Goal: Task Accomplishment & Management: Complete application form

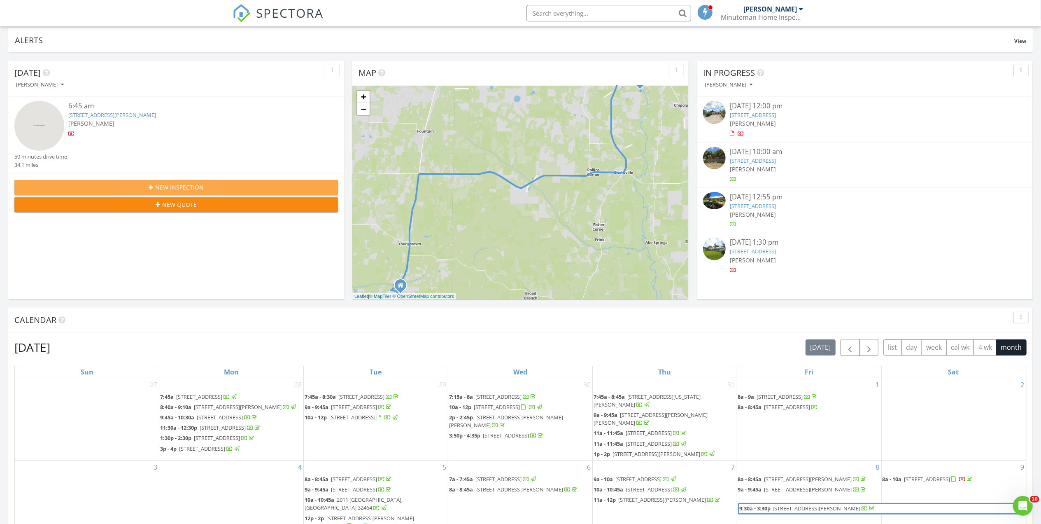
click at [152, 186] on icon "button" at bounding box center [151, 187] width 5 height 6
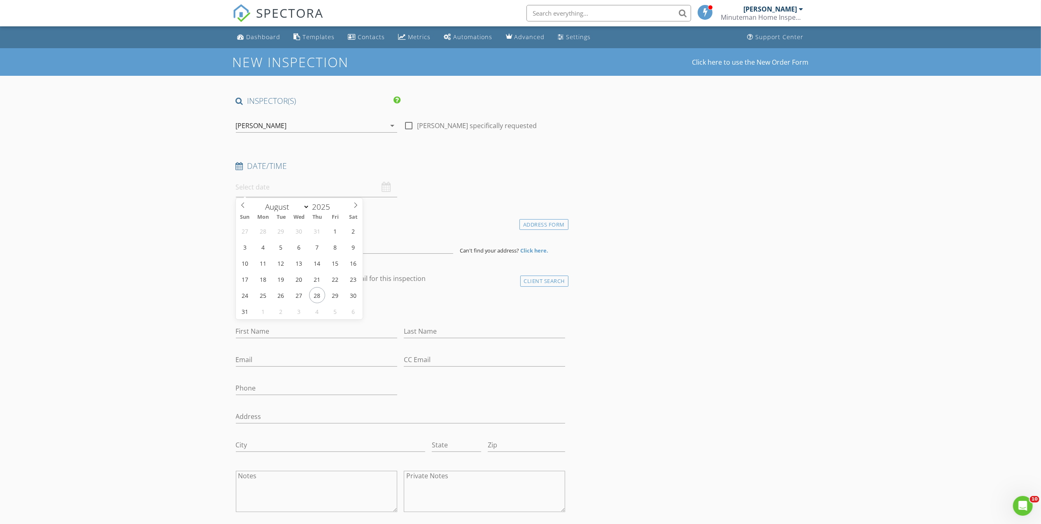
click at [291, 191] on input "text" at bounding box center [316, 187] width 161 height 20
type input "[DATE] 12:00 PM"
type input "11"
type input "[DATE] 11:00 AM"
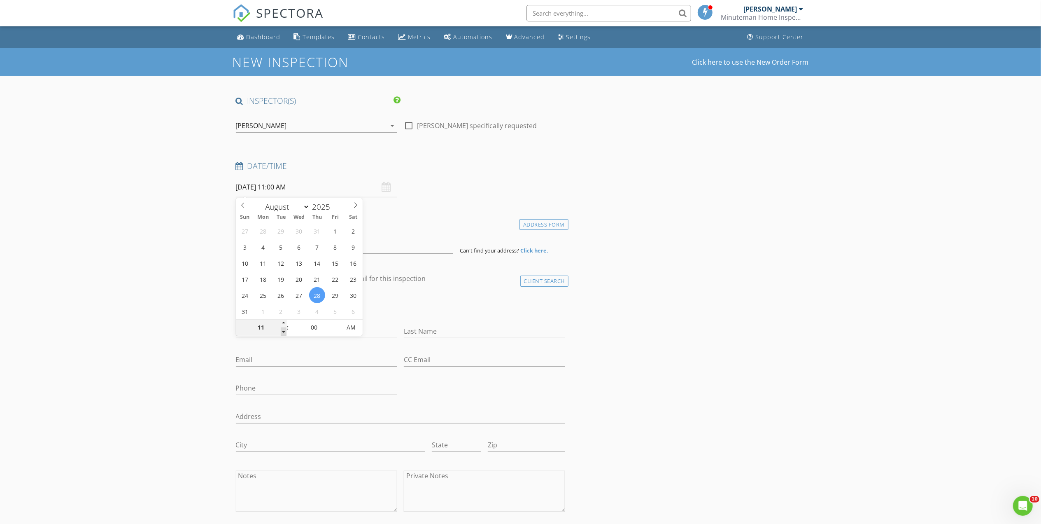
scroll to position [0, 0]
click at [284, 332] on span at bounding box center [284, 331] width 6 height 8
type input "10"
type input "[DATE] 10:00 AM"
click at [284, 332] on span at bounding box center [284, 331] width 6 height 8
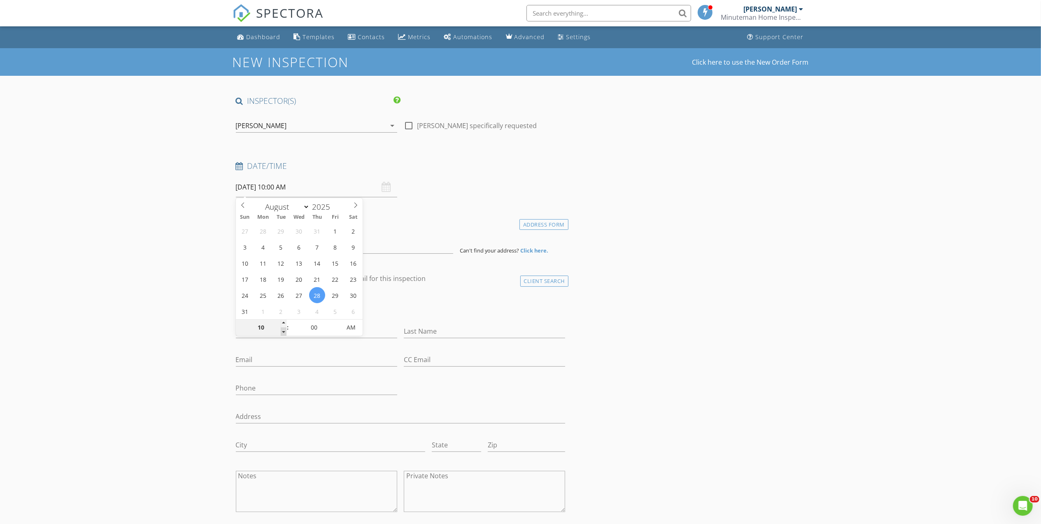
type input "09"
type input "[DATE] 9:00 AM"
click at [284, 332] on span at bounding box center [284, 331] width 6 height 8
type input "08"
type input "08/28/2025 8:00 AM"
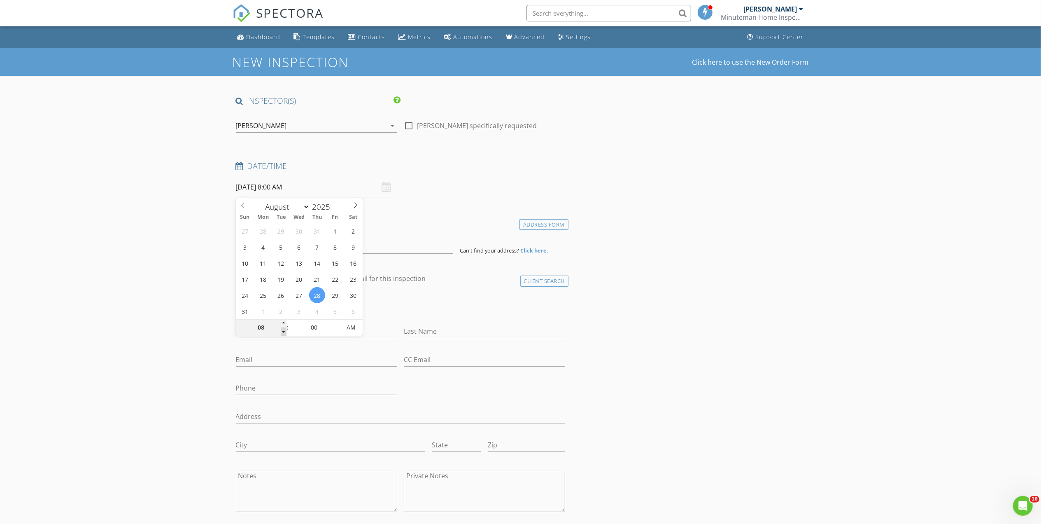
click at [284, 332] on span at bounding box center [284, 331] width 6 height 8
type input "07"
type input "08/28/2025 7:00 AM"
click at [284, 332] on span at bounding box center [284, 331] width 6 height 8
type input "06"
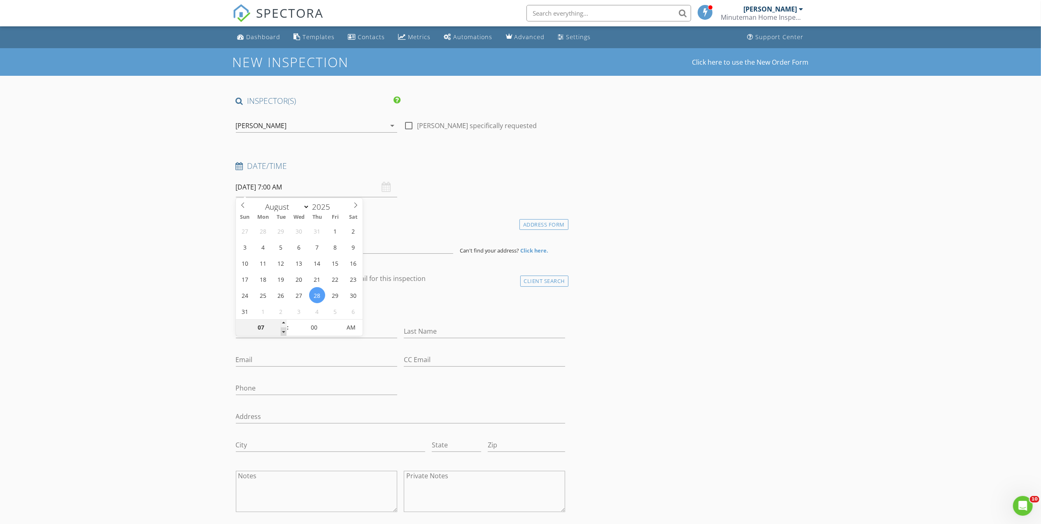
type input "08/28/2025 6:00 AM"
click at [284, 332] on span at bounding box center [284, 331] width 6 height 8
drag, startPoint x: 284, startPoint y: 332, endPoint x: 315, endPoint y: 329, distance: 31.4
click at [315, 329] on input "00" at bounding box center [314, 328] width 51 height 16
type input "45"
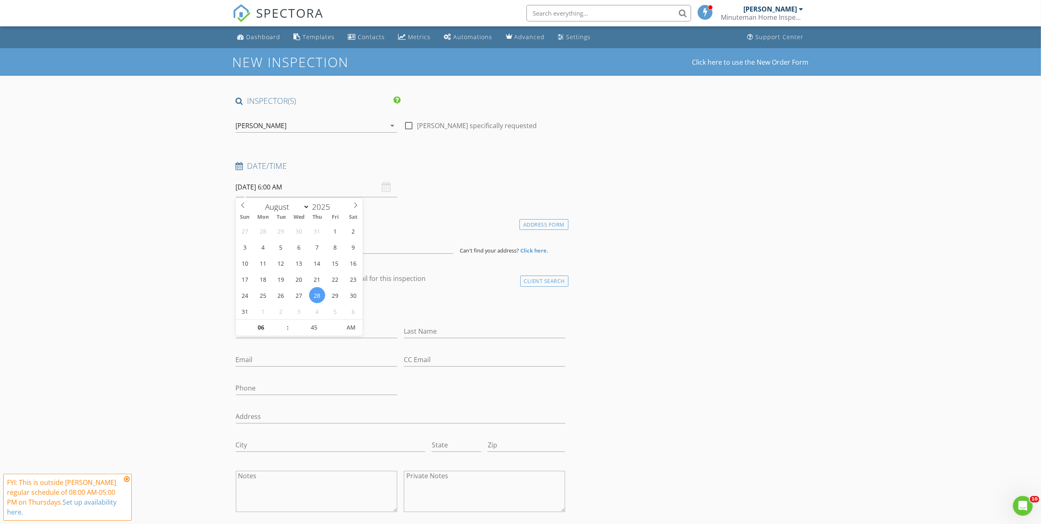
type input "08/28/2025 6:45 AM"
click at [271, 244] on input at bounding box center [344, 243] width 217 height 20
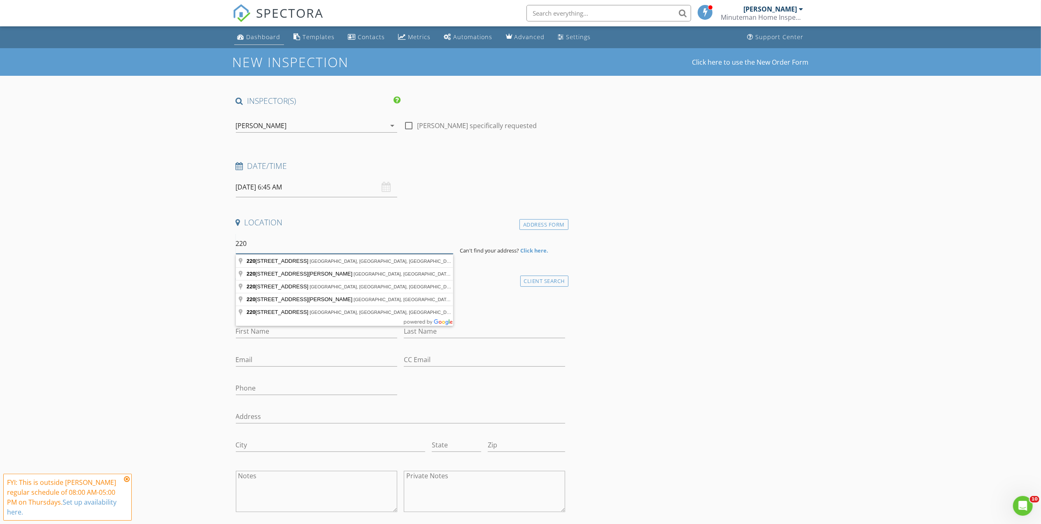
type input "220"
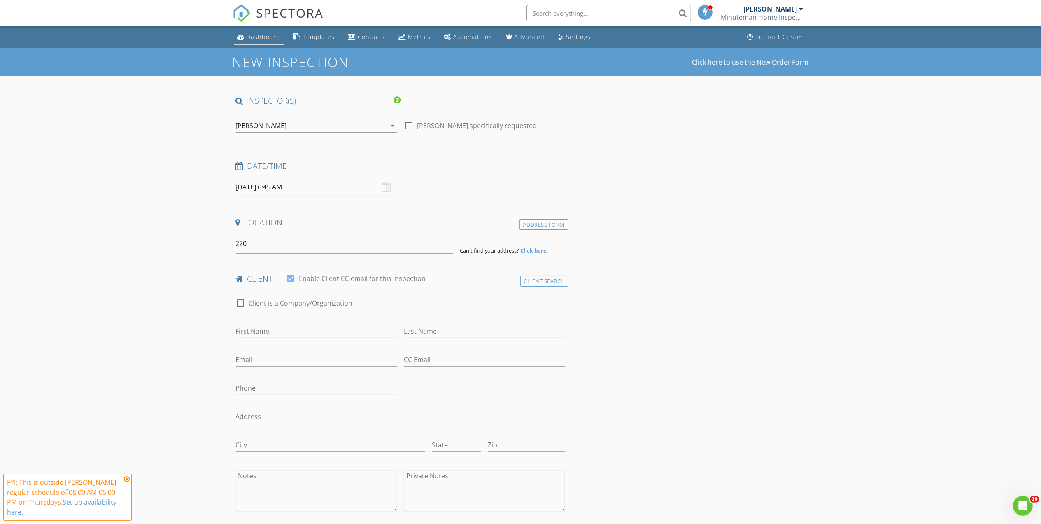
click at [268, 39] on div "Dashboard" at bounding box center [264, 37] width 34 height 8
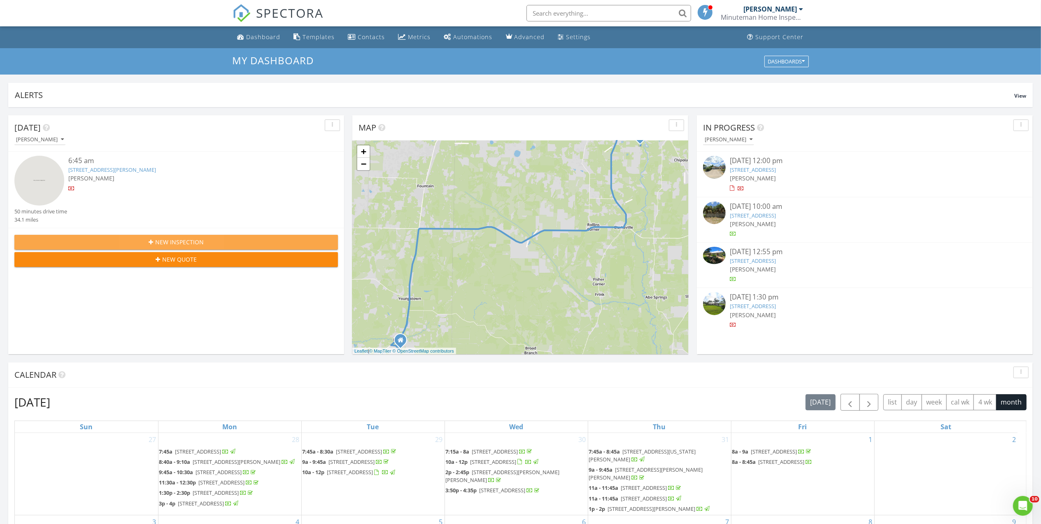
click at [178, 242] on span "New Inspection" at bounding box center [179, 242] width 49 height 9
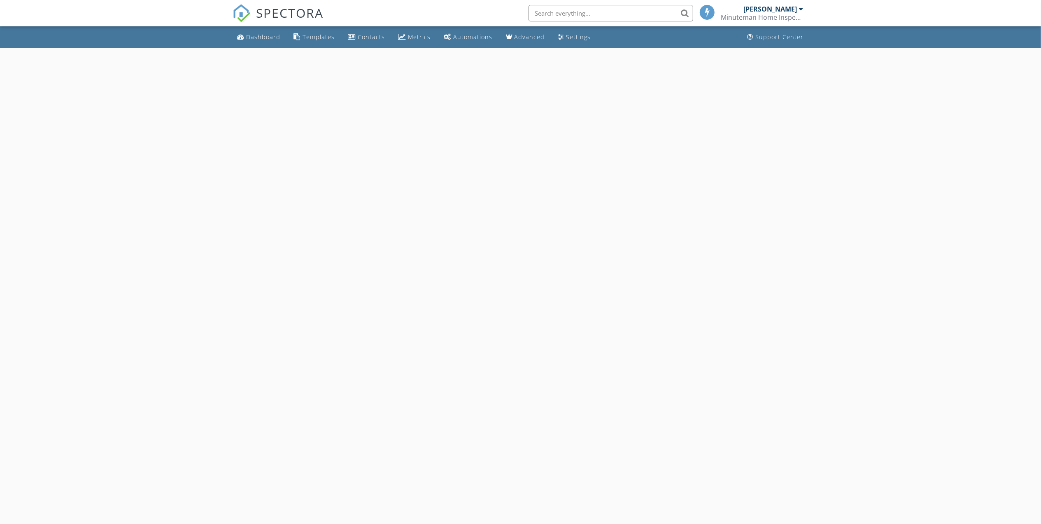
select select "7"
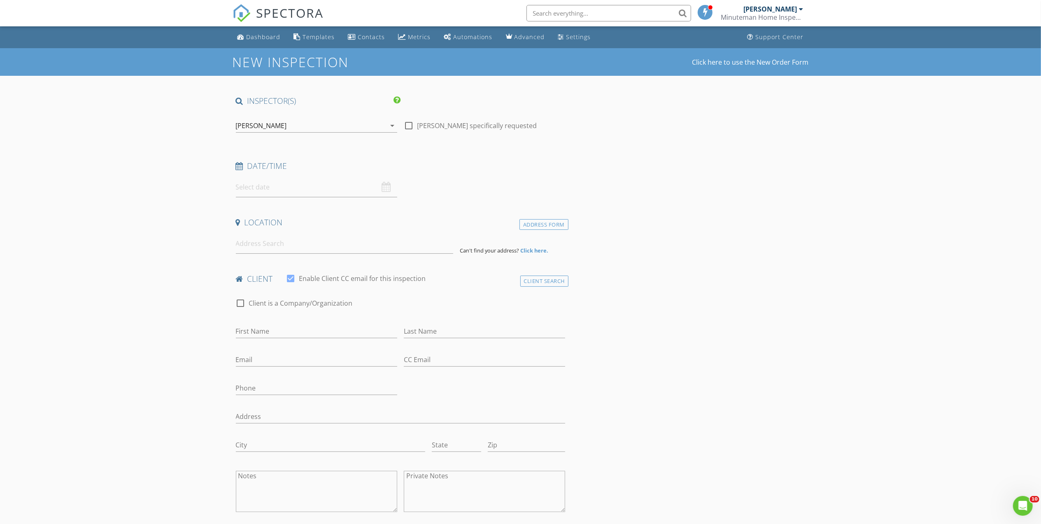
click at [282, 188] on input "text" at bounding box center [316, 187] width 161 height 20
type input "[DATE] 12:00 PM"
type input "11"
type input "[DATE] 11:00 AM"
click at [282, 331] on span at bounding box center [284, 331] width 6 height 8
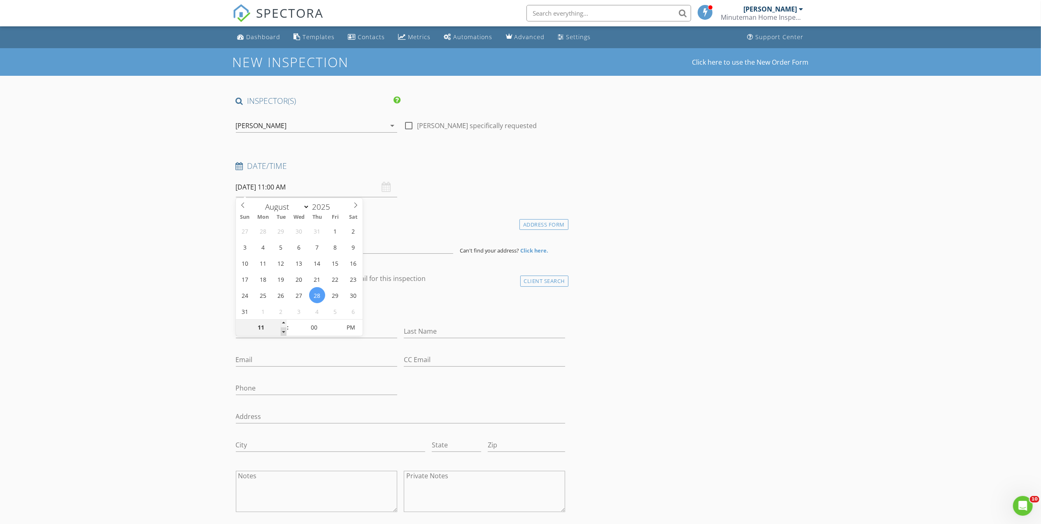
scroll to position [0, 0]
type input "10"
type input "[DATE] 10:00 AM"
click at [282, 331] on span at bounding box center [284, 331] width 6 height 8
type input "09"
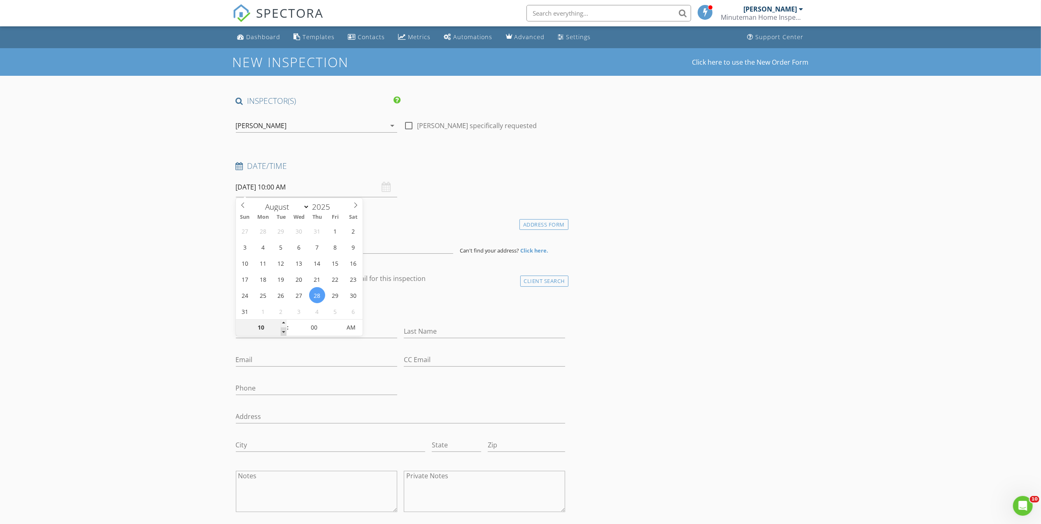
type input "08/28/2025 9:00 AM"
click at [282, 331] on span at bounding box center [284, 331] width 6 height 8
type input "08"
type input "08/28/2025 8:00 AM"
click at [282, 331] on span at bounding box center [284, 331] width 6 height 8
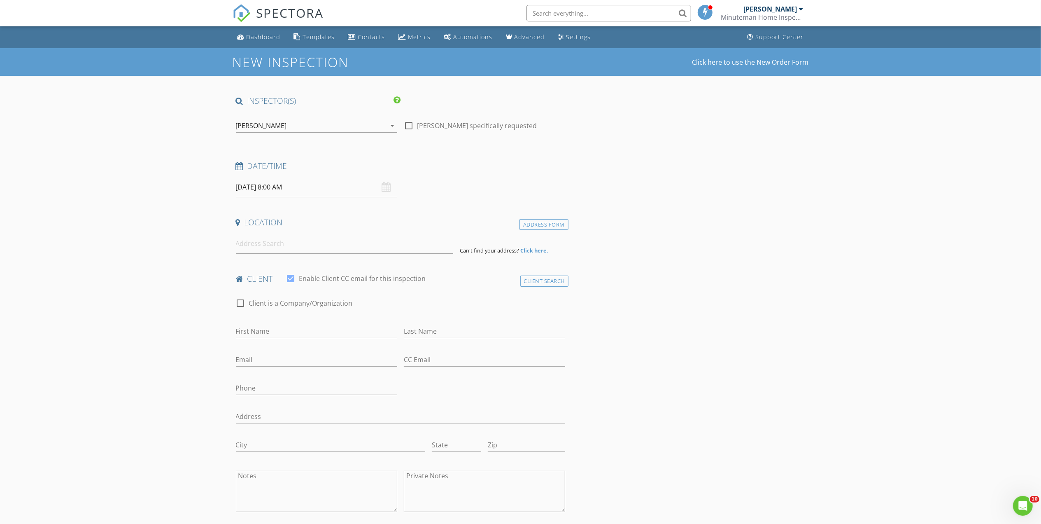
drag, startPoint x: 282, startPoint y: 331, endPoint x: 490, endPoint y: 185, distance: 254.4
click at [494, 184] on div "Date/Time 08/28/2025 8:00 AM" at bounding box center [401, 179] width 336 height 37
click at [302, 245] on input at bounding box center [344, 243] width 217 height 20
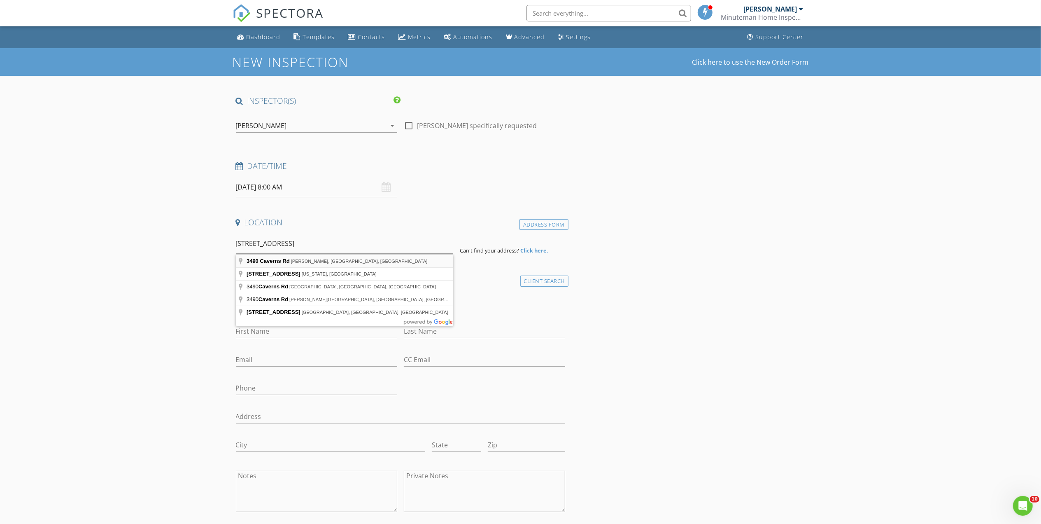
type input "3490 Caverns Rd, Marianna, FL, USA"
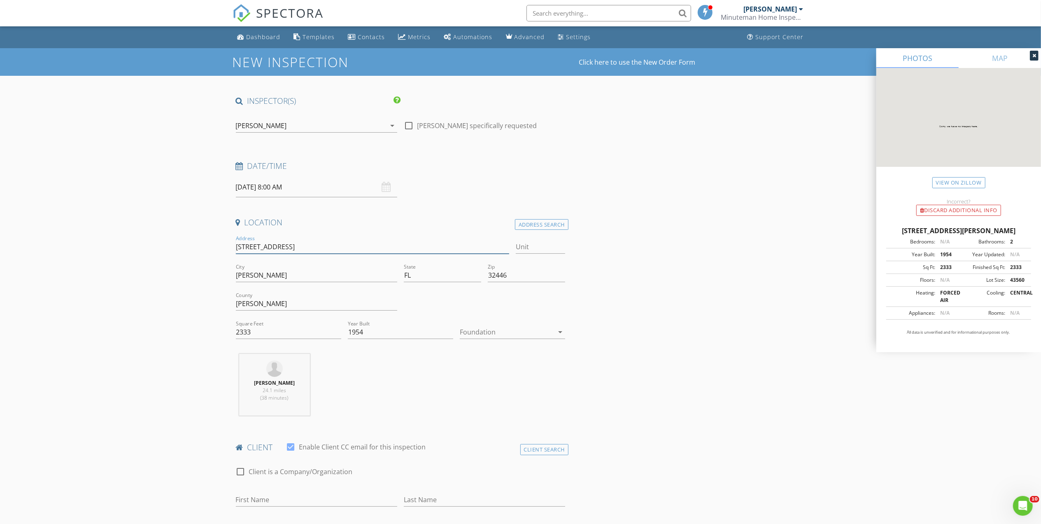
drag, startPoint x: 296, startPoint y: 249, endPoint x: 211, endPoint y: 251, distance: 85.7
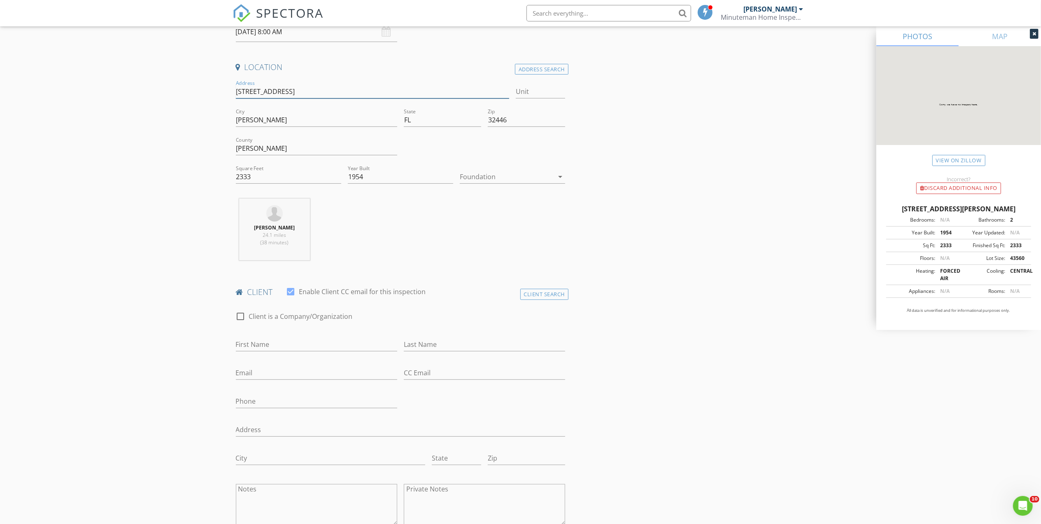
scroll to position [165, 0]
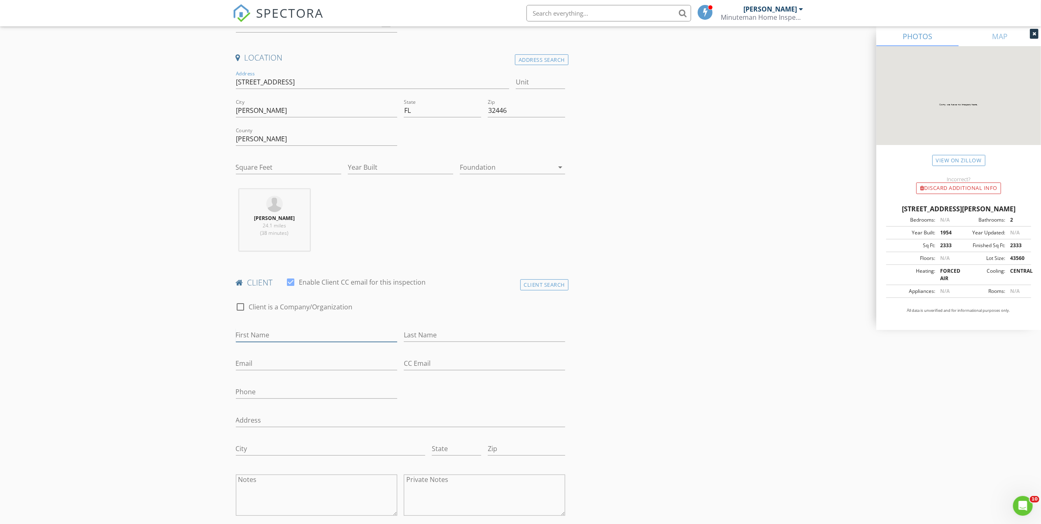
click at [277, 334] on input "First Name" at bounding box center [316, 335] width 161 height 14
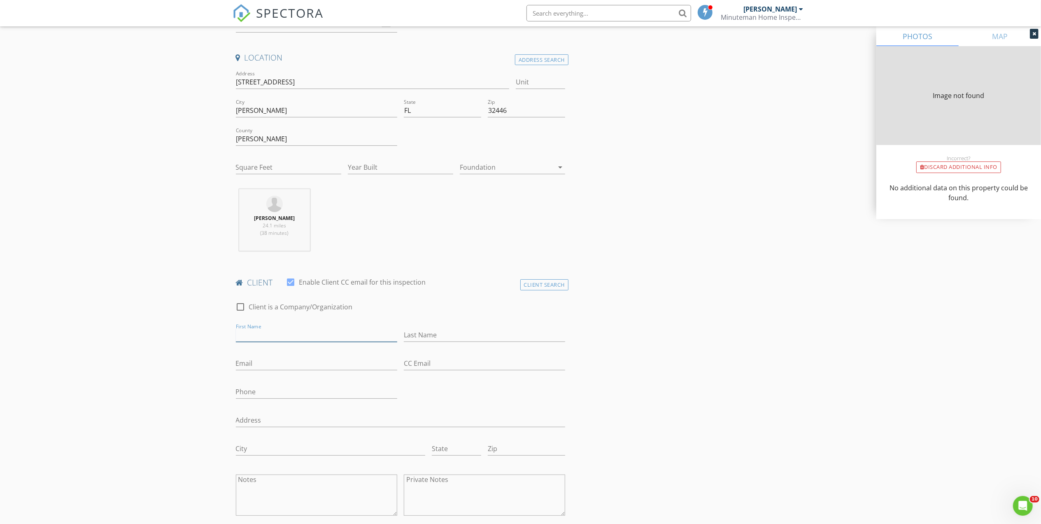
type input "2333"
type input "1954"
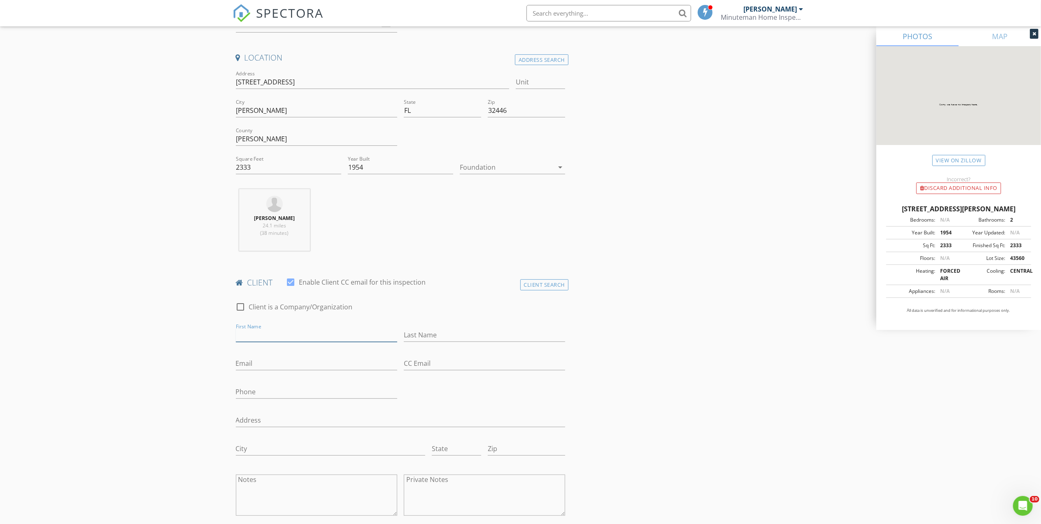
paste input "3490 Caverns Rd"
type input "3490 Caverns Rd"
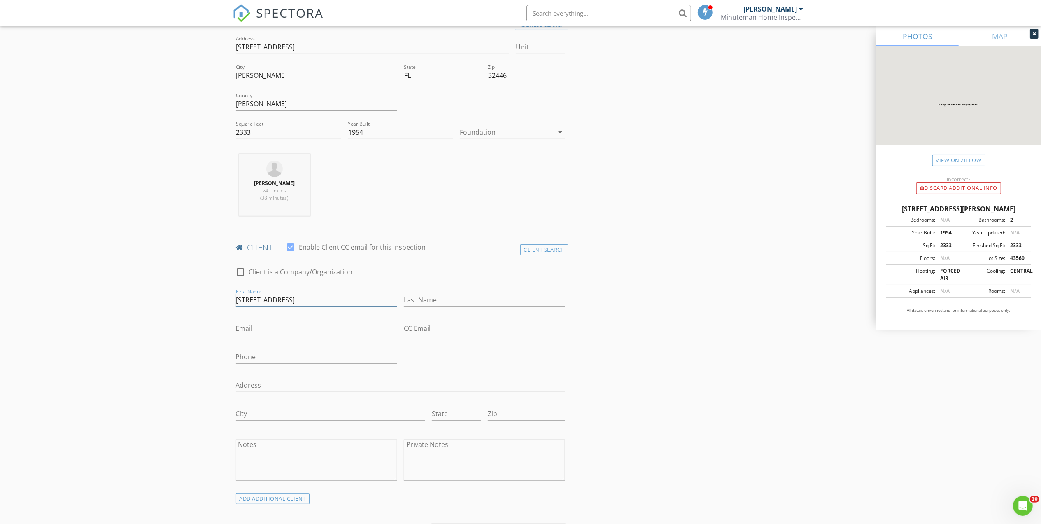
scroll to position [219, 0]
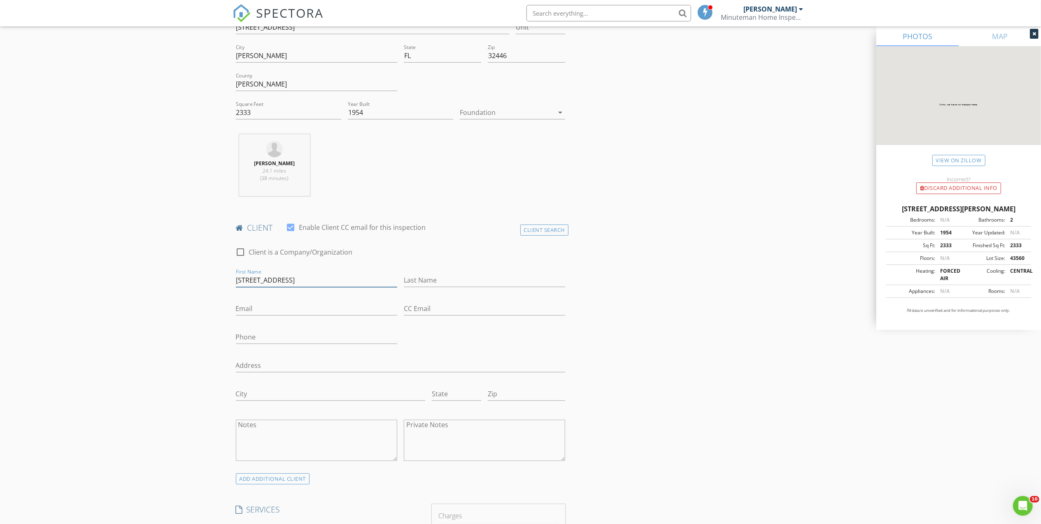
drag, startPoint x: 310, startPoint y: 284, endPoint x: 222, endPoint y: 283, distance: 88.1
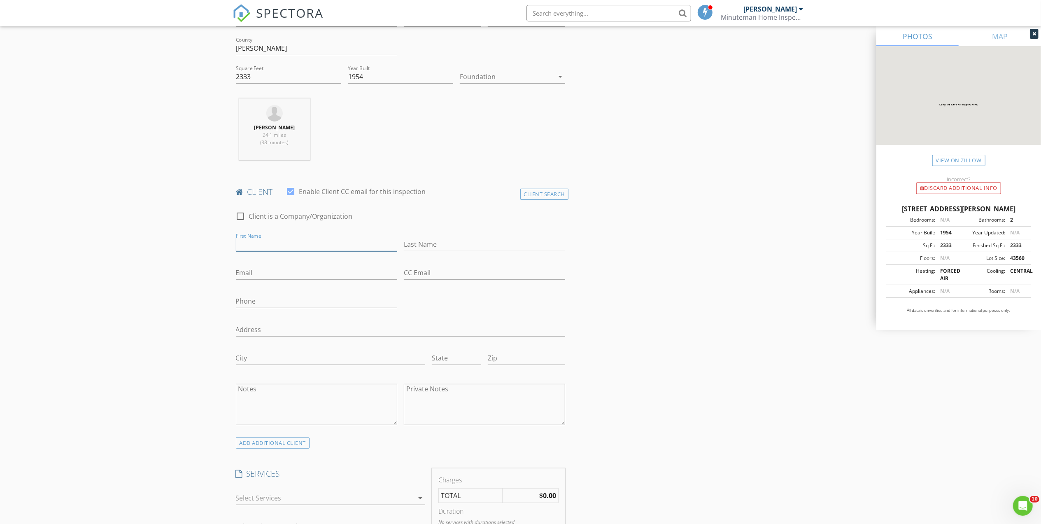
scroll to position [274, 0]
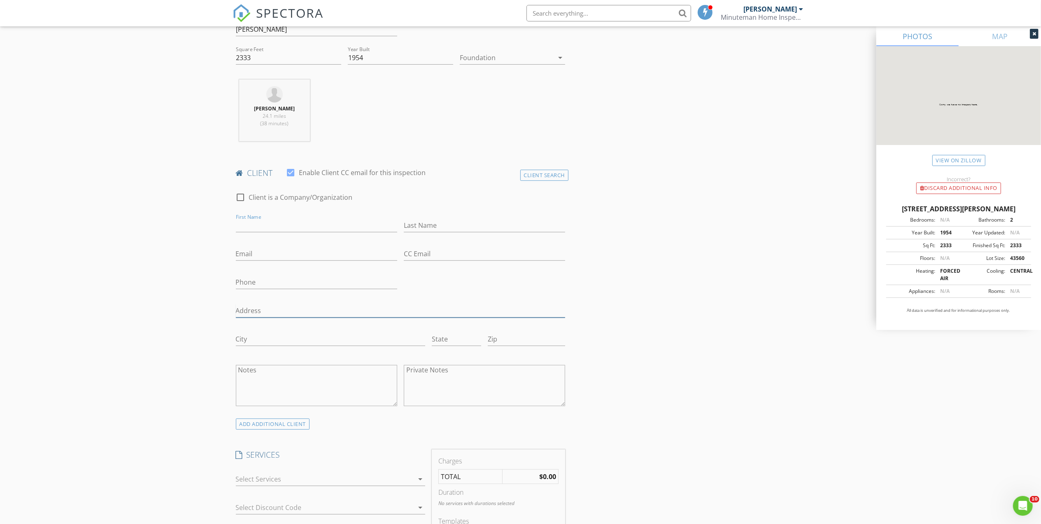
click at [264, 312] on input "Address" at bounding box center [401, 311] width 330 height 14
paste input "3490 Caverns Rd"
type input "3490 Caverns Rd"
click at [273, 232] on input "First Name" at bounding box center [316, 226] width 161 height 14
type input "Rhonda"
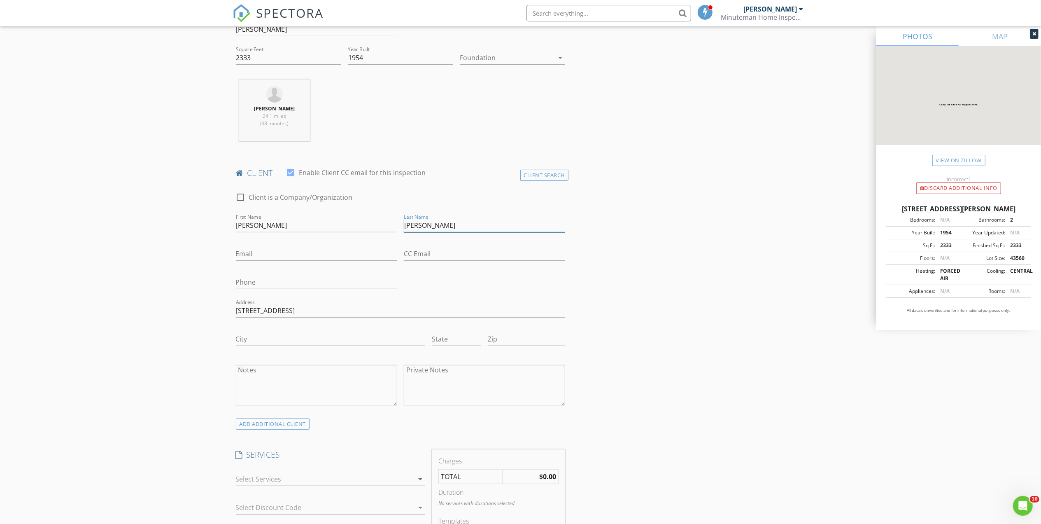
type input "Cox"
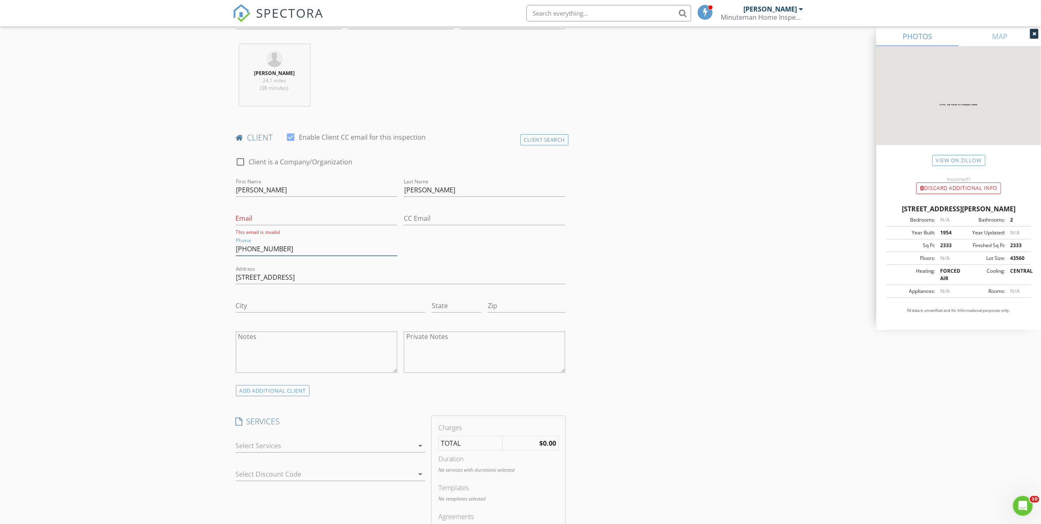
scroll to position [329, 0]
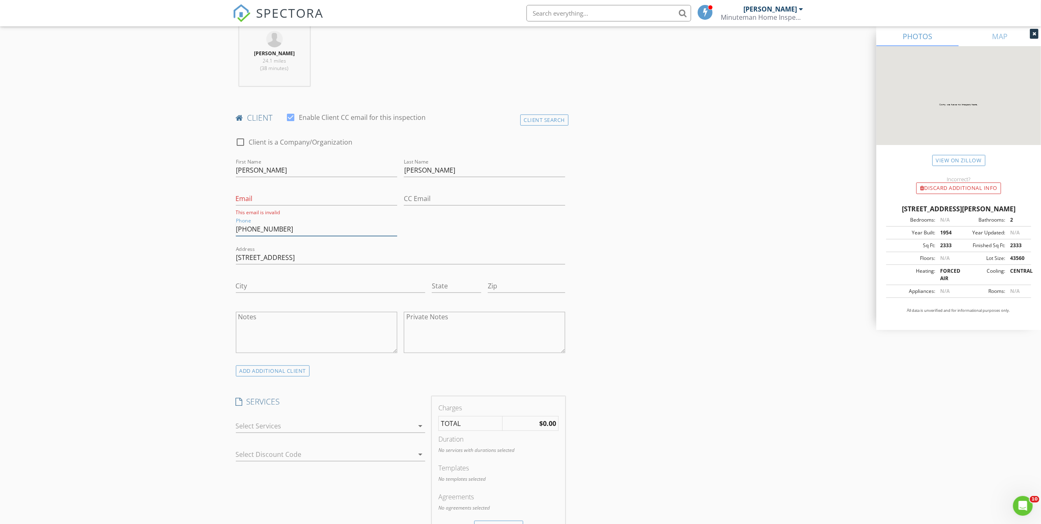
type input "850-209-8840"
click at [266, 290] on input "City" at bounding box center [330, 286] width 189 height 14
type input "Marianna"
type input "Fl"
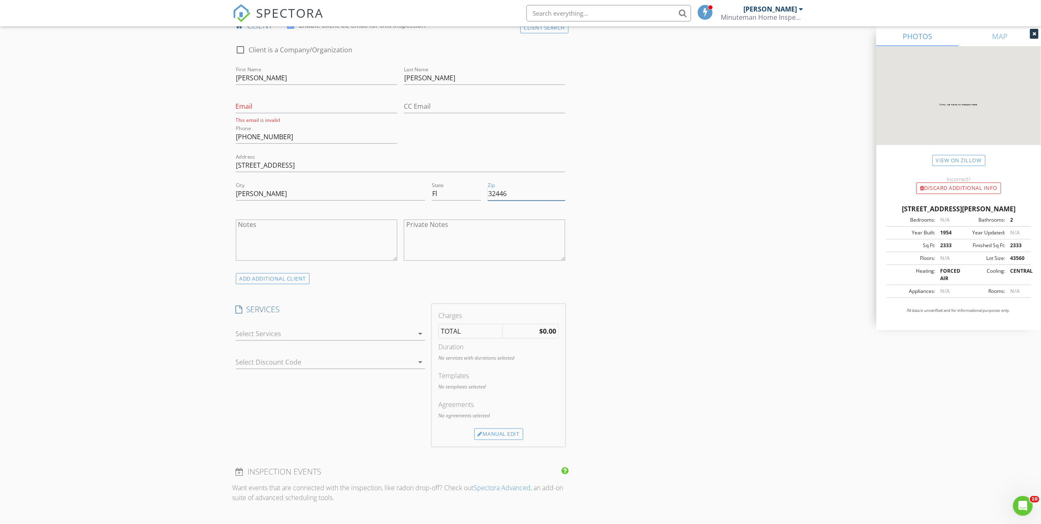
scroll to position [422, 0]
drag, startPoint x: 327, startPoint y: 331, endPoint x: 287, endPoint y: 520, distance: 193.6
click at [287, 520] on div "INSPECTOR(S) check_box Harry Brown PRIMARY Harry Brown arrow_drop_down check_bo…" at bounding box center [401, 335] width 336 height 1325
type input "32446"
click at [310, 335] on div at bounding box center [325, 333] width 178 height 13
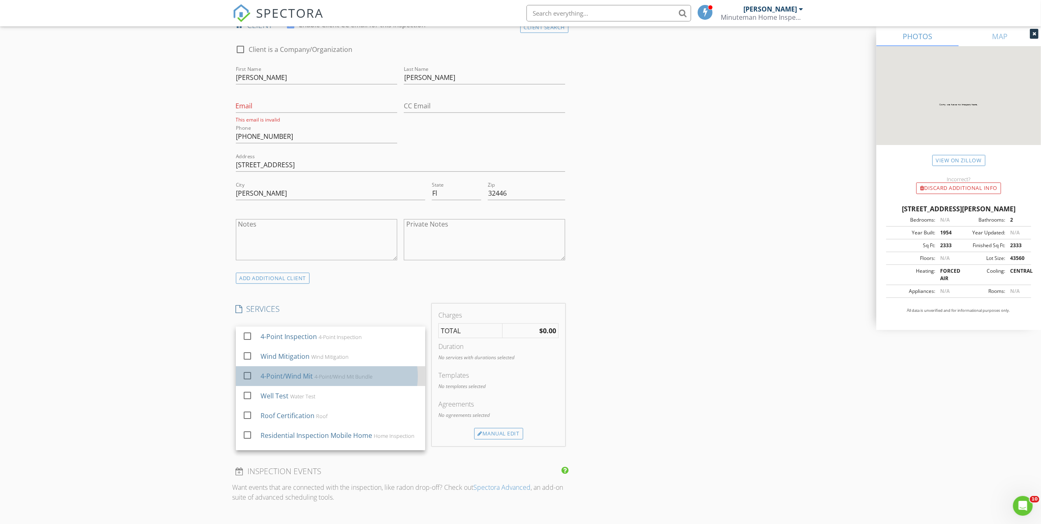
click at [303, 380] on div "4-Point/Wind Mit" at bounding box center [286, 376] width 52 height 10
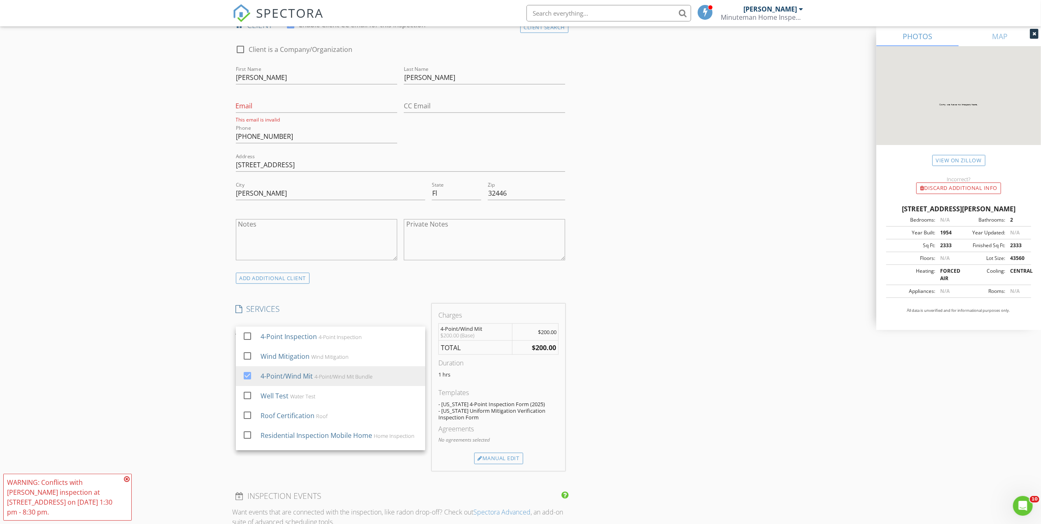
click at [646, 363] on div "INSPECTOR(S) check_box Harry Brown PRIMARY Harry Brown arrow_drop_down check_bo…" at bounding box center [521, 372] width 576 height 1398
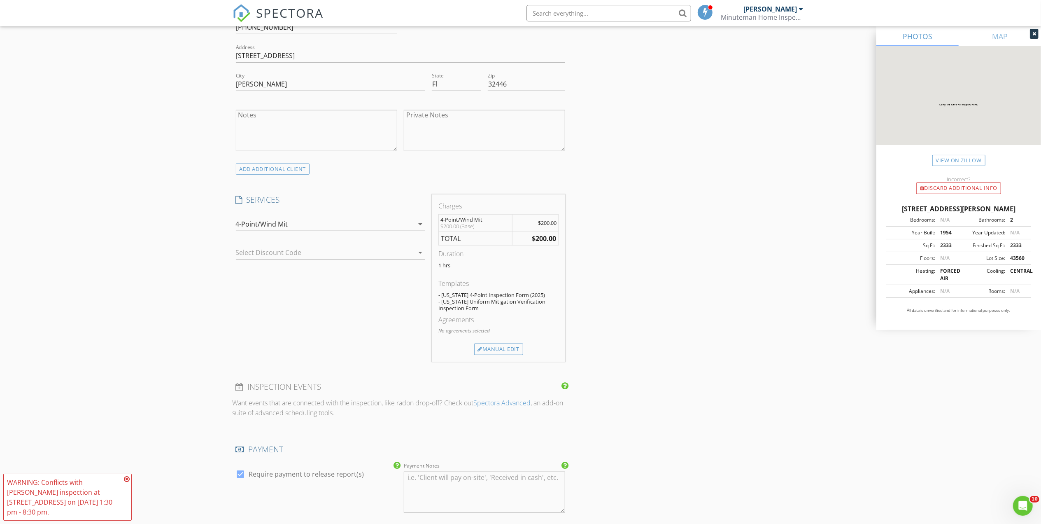
scroll to position [532, 0]
click at [124, 482] on icon at bounding box center [127, 479] width 6 height 7
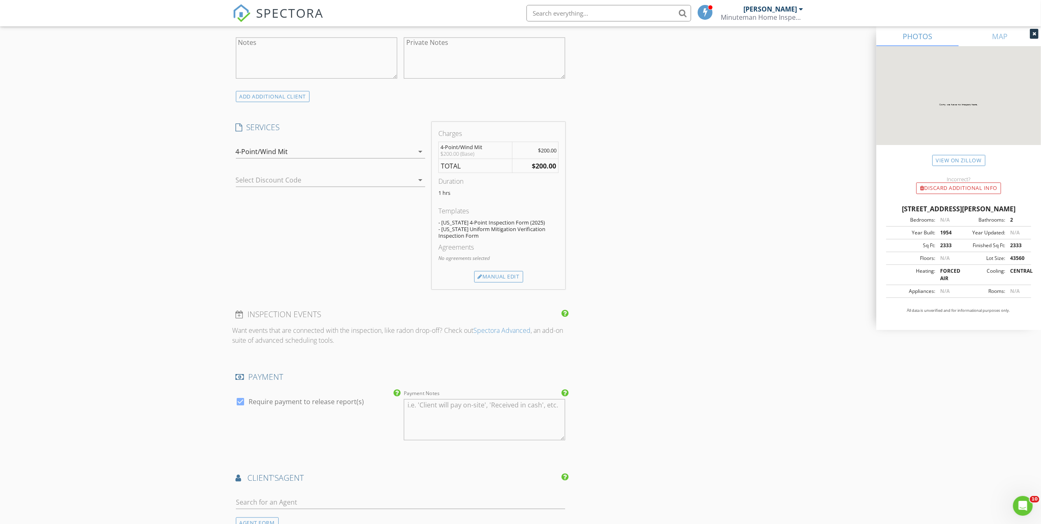
scroll to position [751, 0]
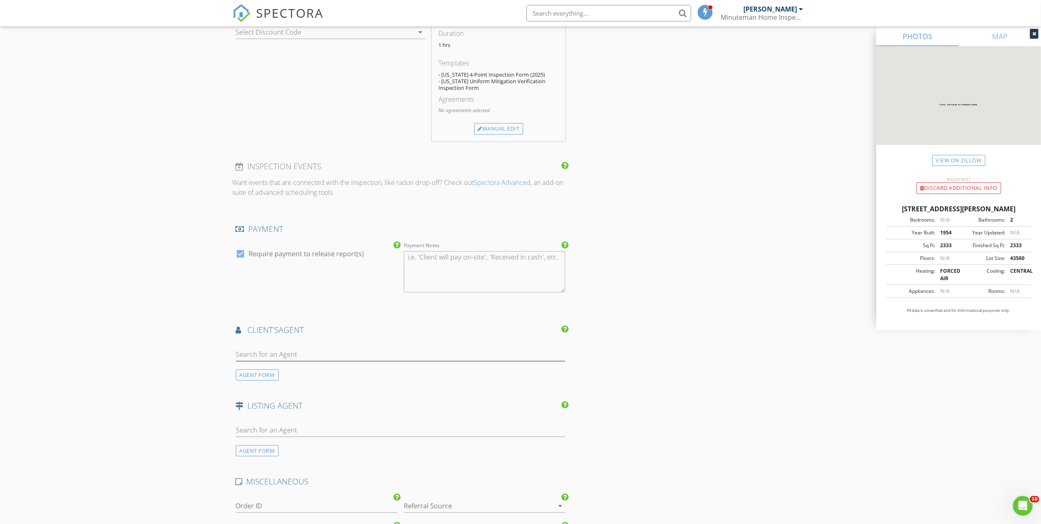
click at [305, 355] on input "text" at bounding box center [401, 355] width 330 height 14
type input "meag"
click at [307, 400] on div "Milton Insurance" at bounding box center [301, 395] width 84 height 10
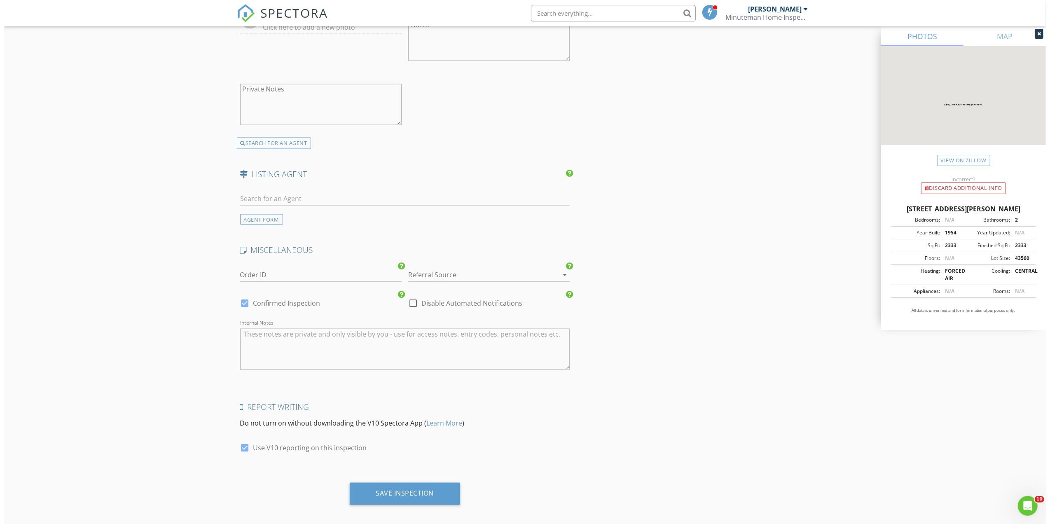
scroll to position [1237, 0]
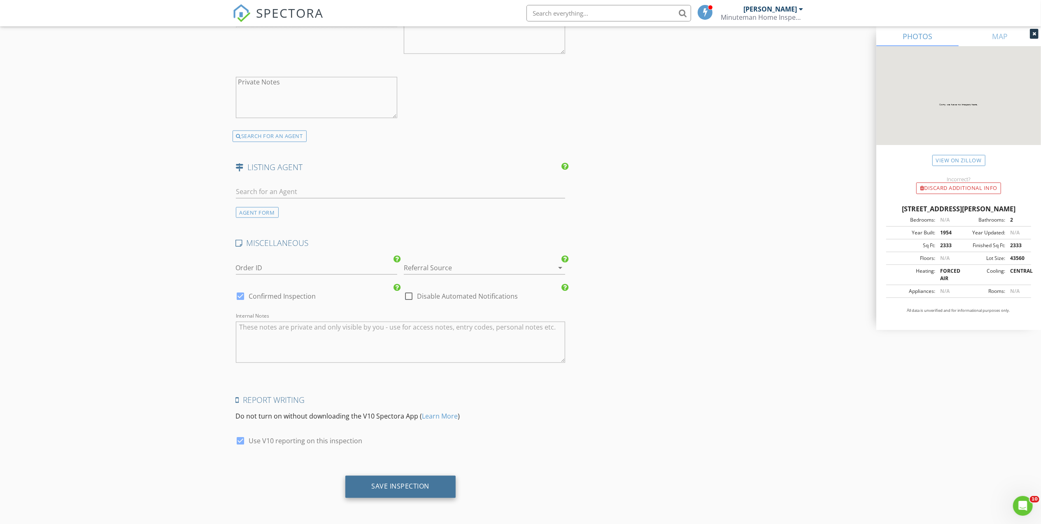
click at [448, 480] on div "Save Inspection" at bounding box center [400, 487] width 111 height 22
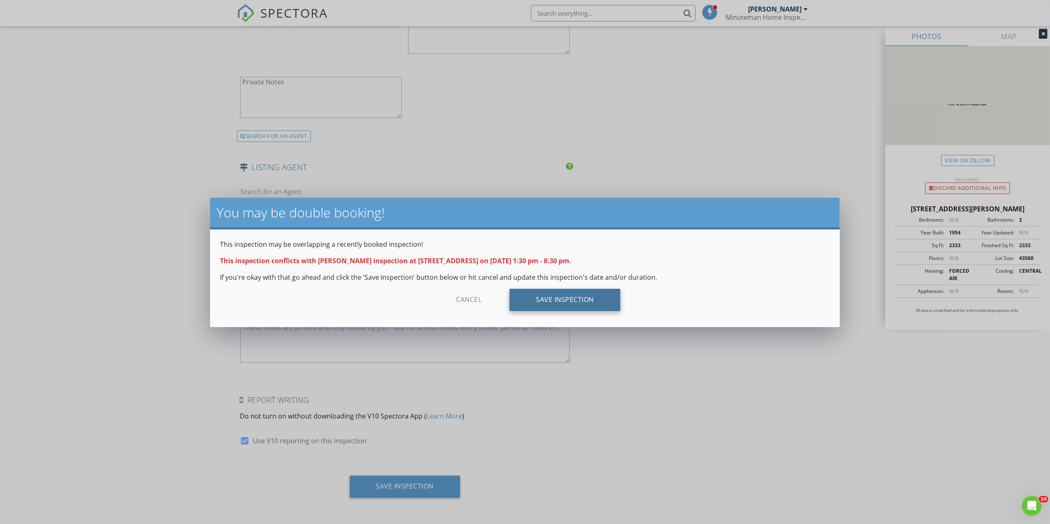
click at [557, 291] on div "Save Inspection" at bounding box center [564, 300] width 111 height 22
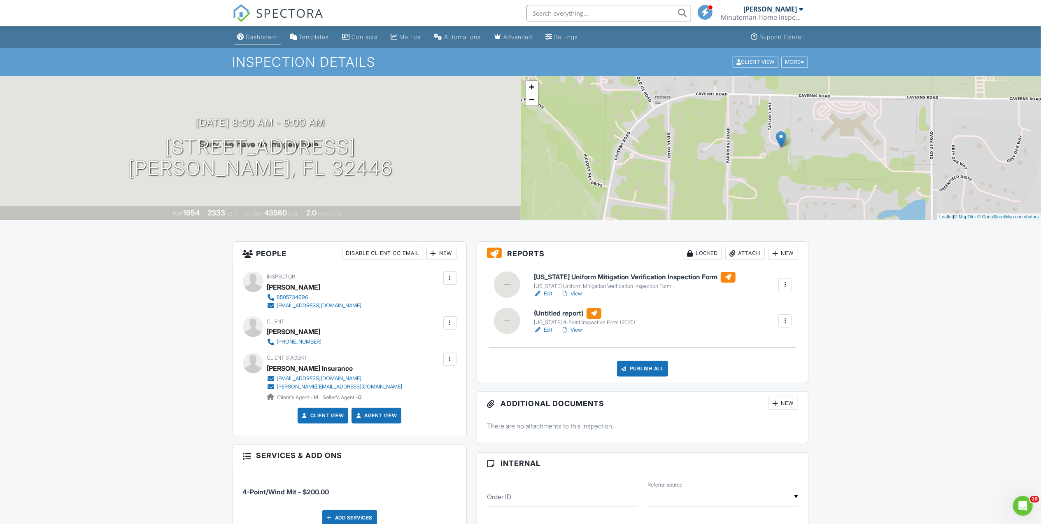
click at [265, 38] on div "Dashboard" at bounding box center [261, 36] width 31 height 7
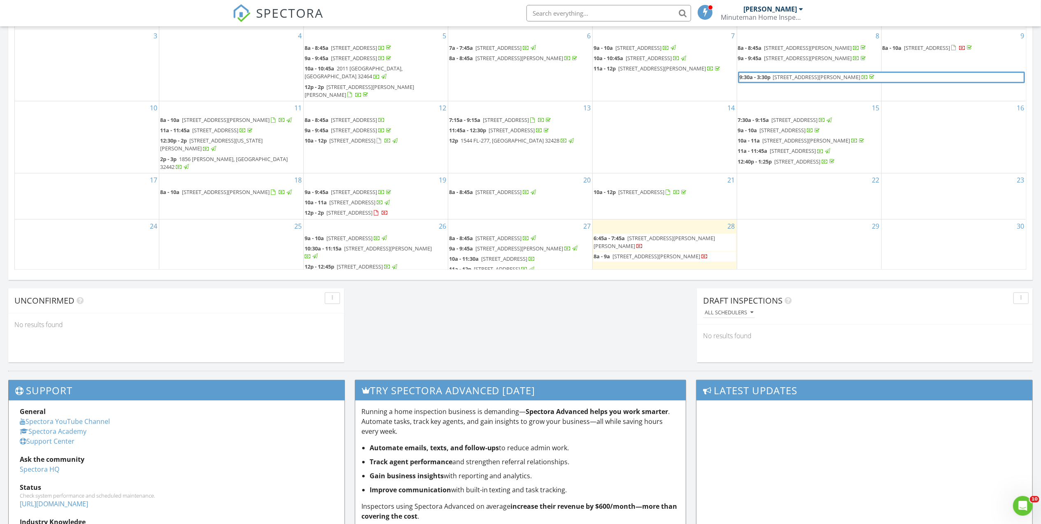
scroll to position [494, 0]
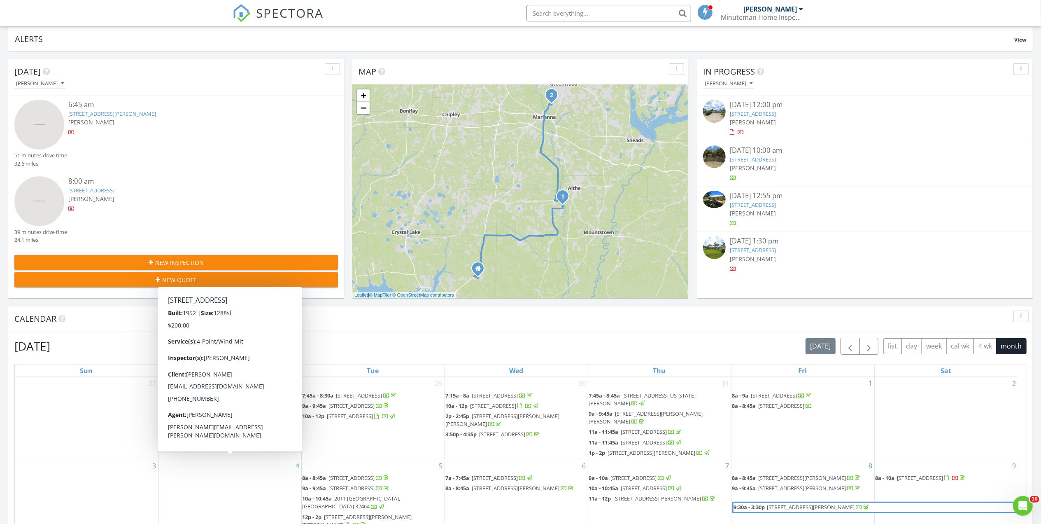
scroll to position [48, 0]
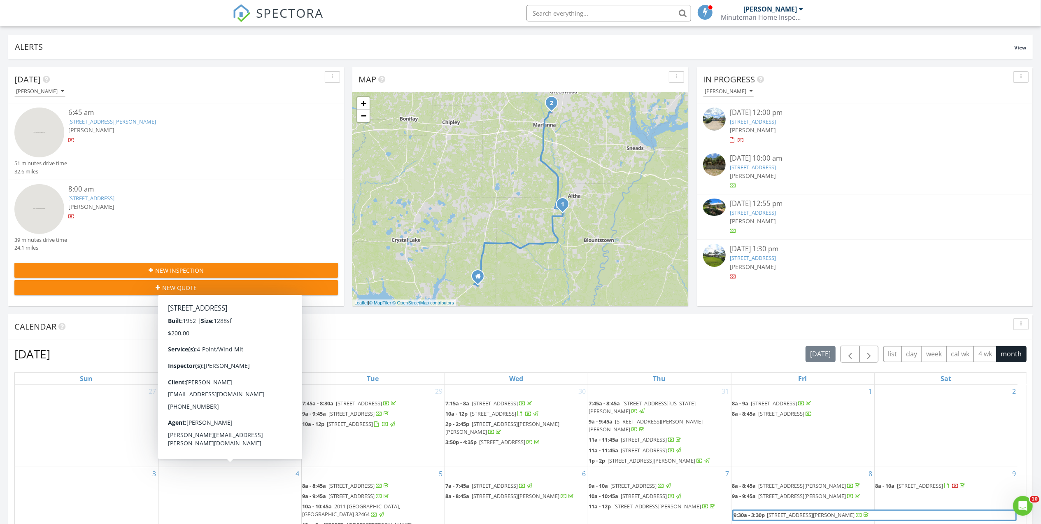
click at [186, 269] on span "New Inspection" at bounding box center [179, 270] width 49 height 9
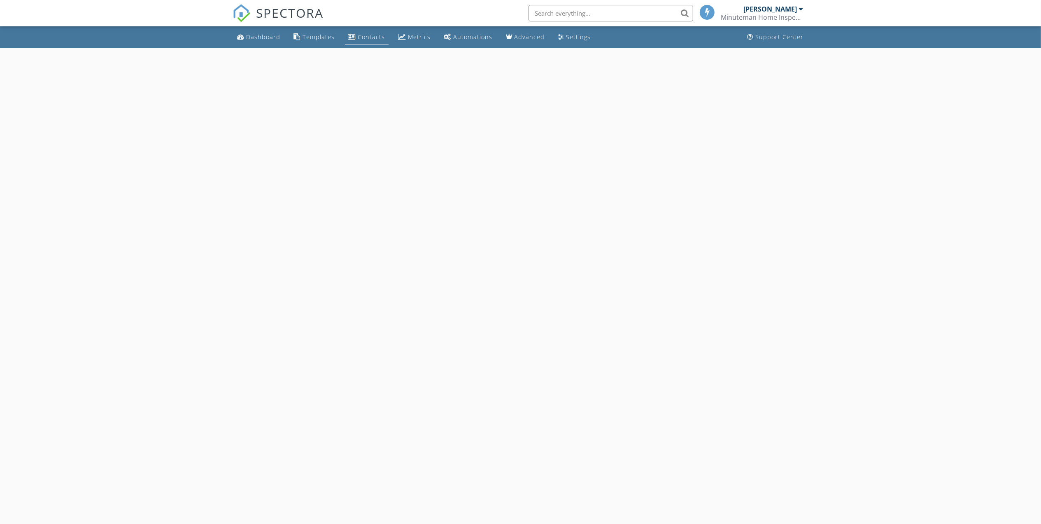
select select "7"
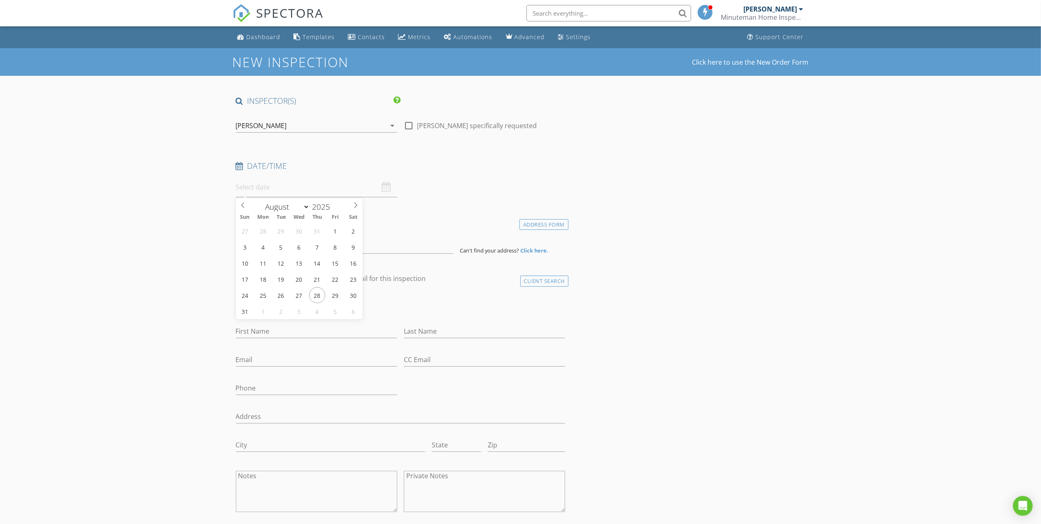
click at [264, 187] on input "text" at bounding box center [316, 187] width 161 height 20
type input "08/28/2025 12:00 PM"
click at [473, 188] on div "Date/Time 08/28/2025 12:00 PM" at bounding box center [401, 179] width 336 height 37
click at [278, 245] on input at bounding box center [344, 243] width 217 height 20
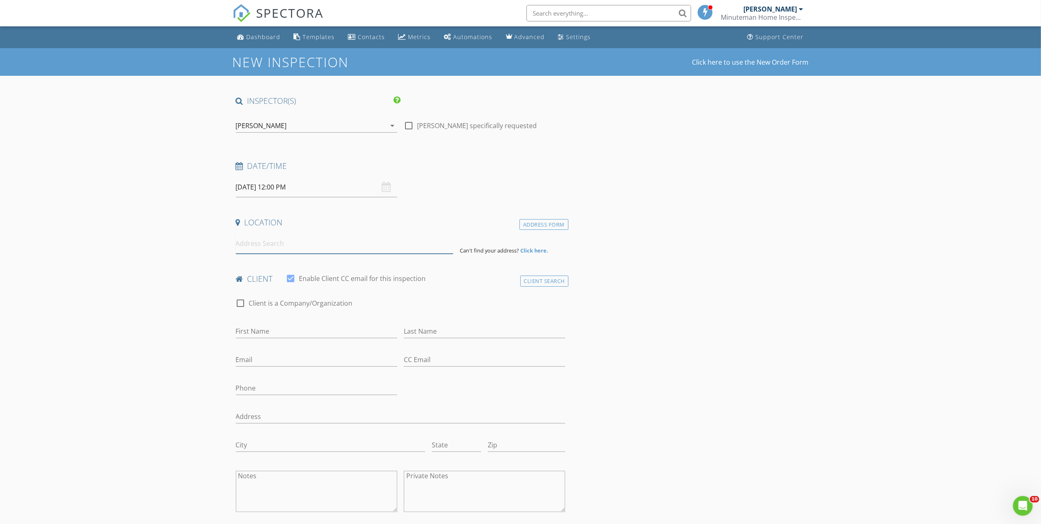
click at [246, 245] on input at bounding box center [344, 243] width 217 height 20
type input "1304 South Magnolia Drive, Tallahassee, FL, USA"
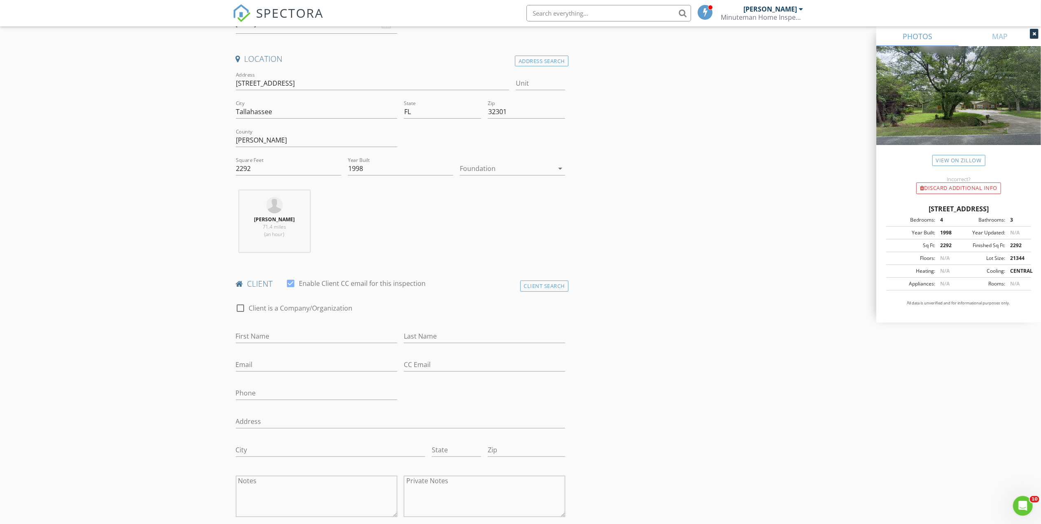
scroll to position [165, 0]
click at [300, 330] on input "First Name" at bounding box center [316, 335] width 161 height 14
type input "[PERSON_NAME]"
type input "[EMAIL_ADDRESS][DOMAIN_NAME]"
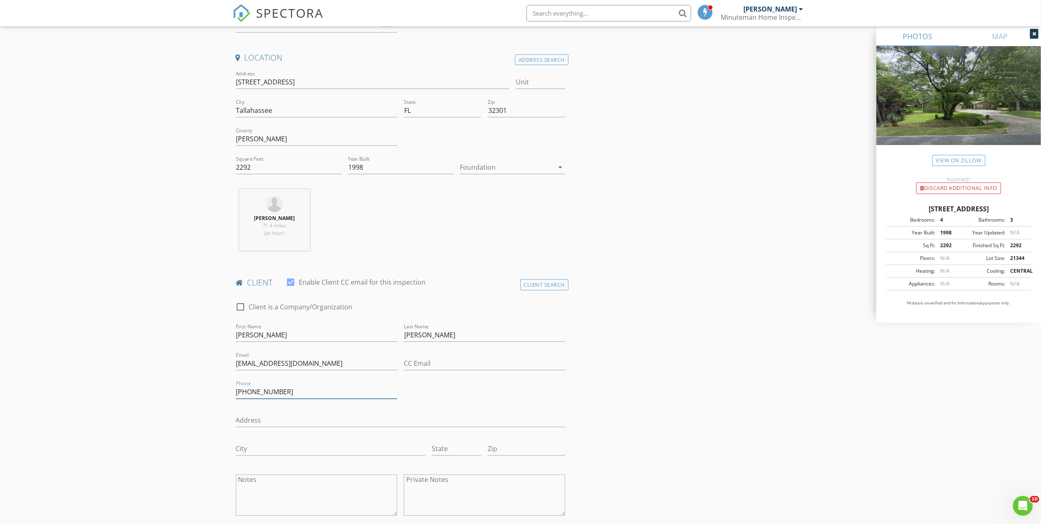
type input "[PHONE_NUMBER]"
type input "1304 S Magnolia Dr"
type input "Tallahassee"
type input "Fl"
click at [535, 454] on input "Zip" at bounding box center [526, 449] width 77 height 14
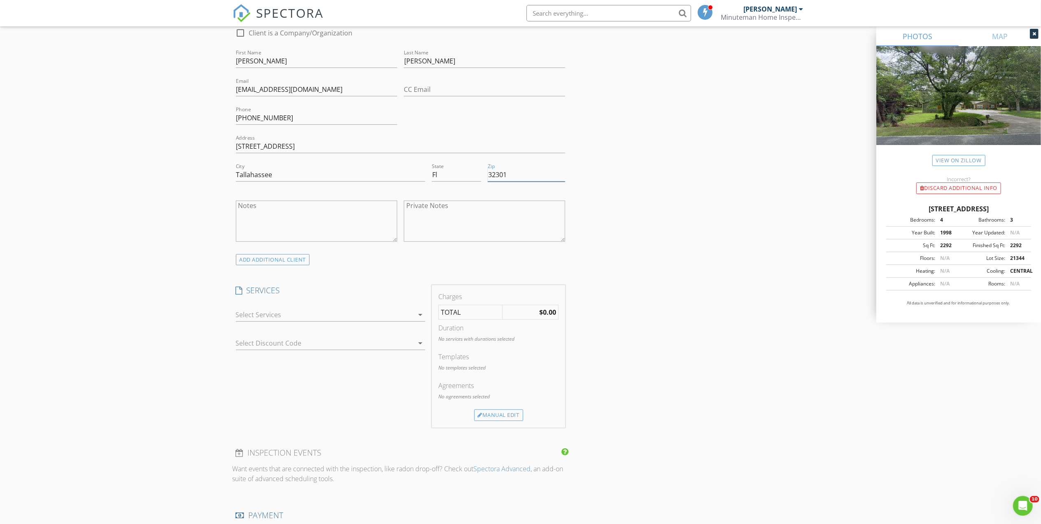
scroll to position [439, 0]
type input "32301"
click at [359, 317] on div at bounding box center [325, 314] width 178 height 13
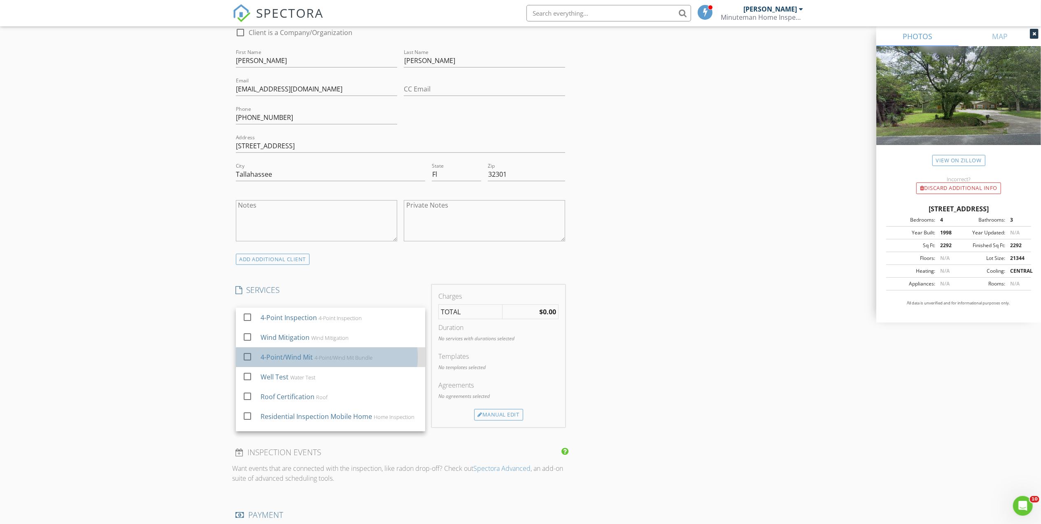
click at [348, 361] on div "4-Point/Wind Mit Bundle" at bounding box center [343, 357] width 58 height 7
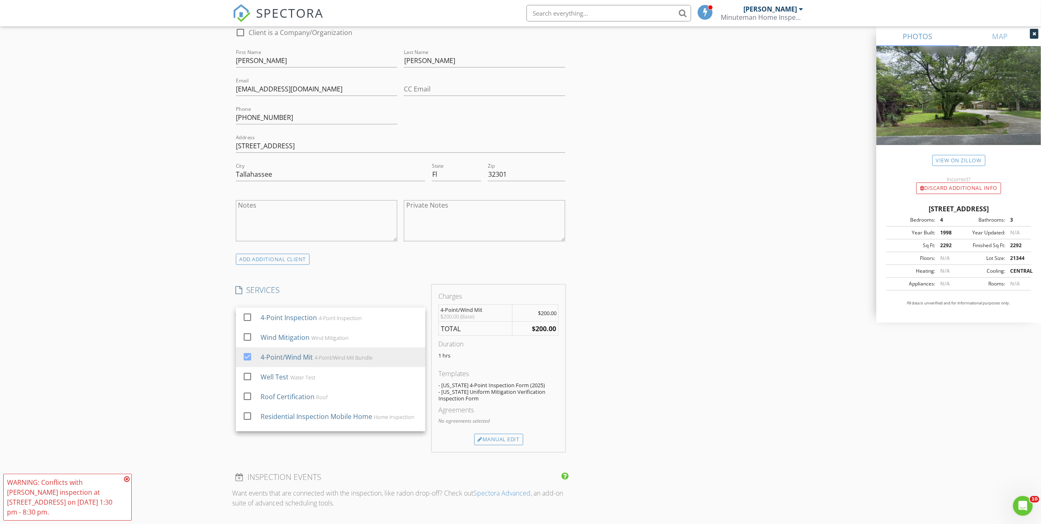
click at [616, 356] on div "INSPECTOR(S) check_box Harry Brown PRIMARY Harry Brown arrow_drop_down check_bo…" at bounding box center [521, 355] width 576 height 1396
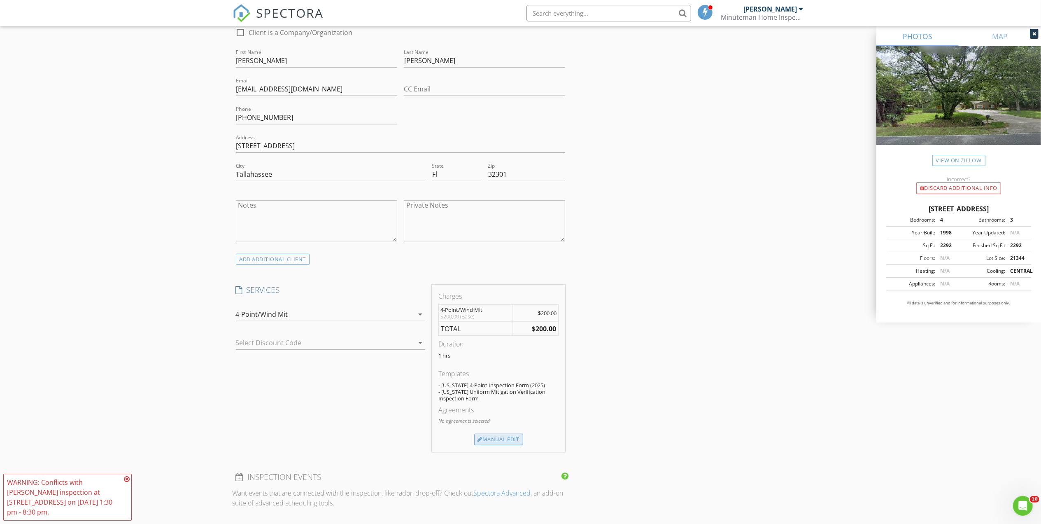
click at [501, 442] on div "Manual Edit" at bounding box center [498, 440] width 49 height 12
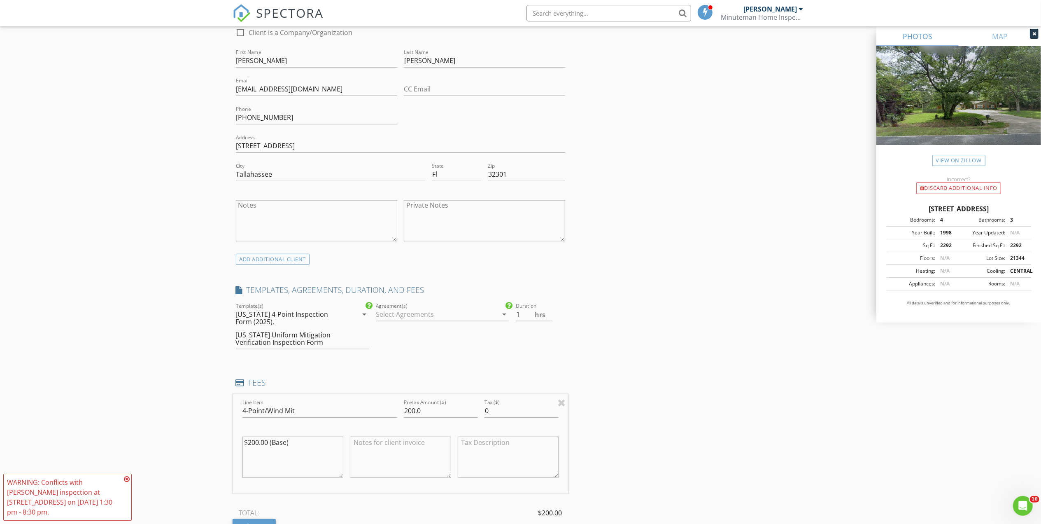
drag, startPoint x: 307, startPoint y: 443, endPoint x: 244, endPoint y: 443, distance: 63.0
click at [244, 443] on textarea "$200.00 (Base)" at bounding box center [293, 456] width 101 height 41
click at [433, 414] on input "200.0" at bounding box center [441, 411] width 74 height 14
type input "225.00"
click at [595, 361] on div "INSPECTOR(S) check_box Harry Brown PRIMARY Harry Brown arrow_drop_down check_bo…" at bounding box center [521, 401] width 576 height 1489
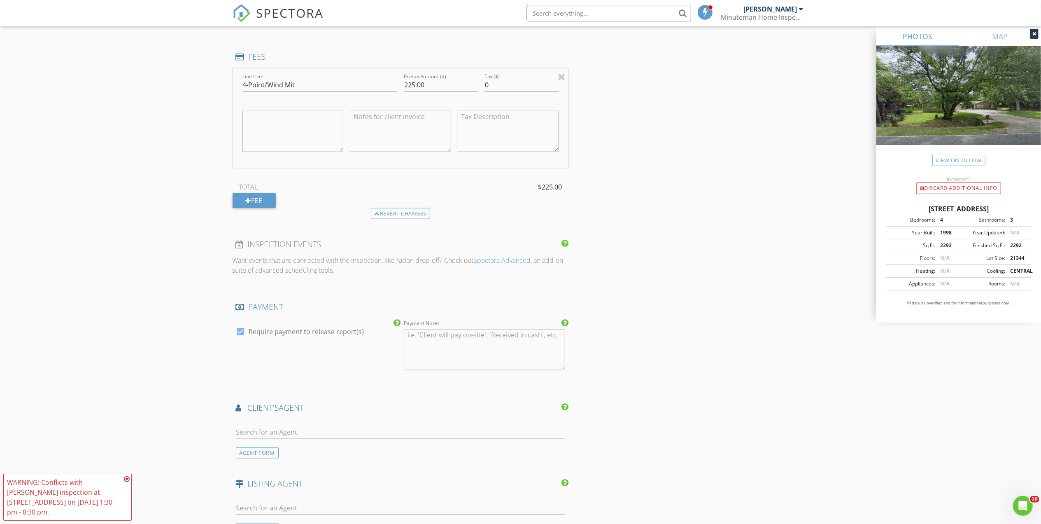
scroll to position [768, 0]
click at [126, 482] on icon at bounding box center [127, 479] width 6 height 7
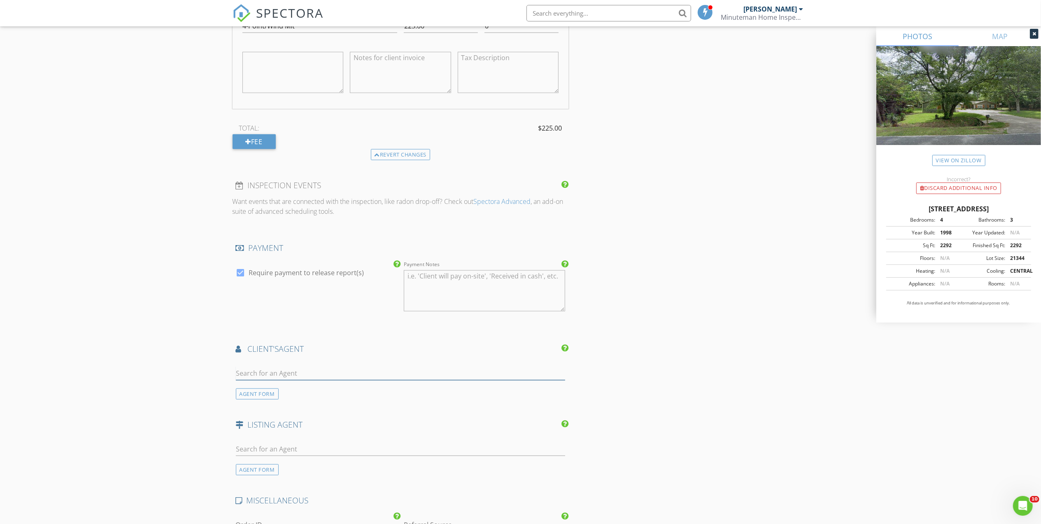
click at [275, 374] on input "text" at bounding box center [401, 373] width 330 height 14
type input "daffin"
click at [307, 393] on div "Daffin Insurance" at bounding box center [301, 388] width 84 height 10
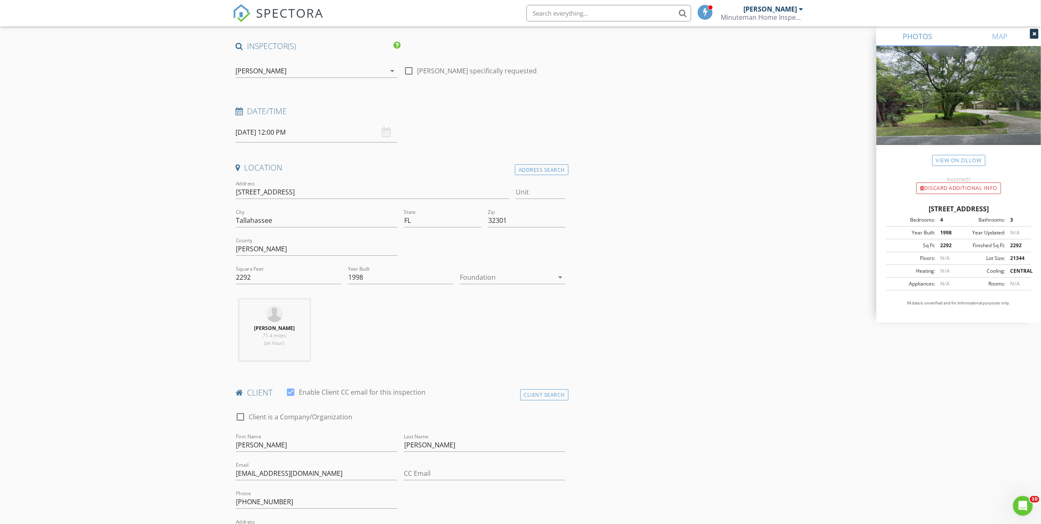
scroll to position [0, 0]
click at [296, 134] on input "08/28/2025 12:00 PM" at bounding box center [316, 132] width 161 height 20
type input "11"
type input "08/28/2025 11:00 AM"
click at [284, 278] on span at bounding box center [284, 277] width 6 height 8
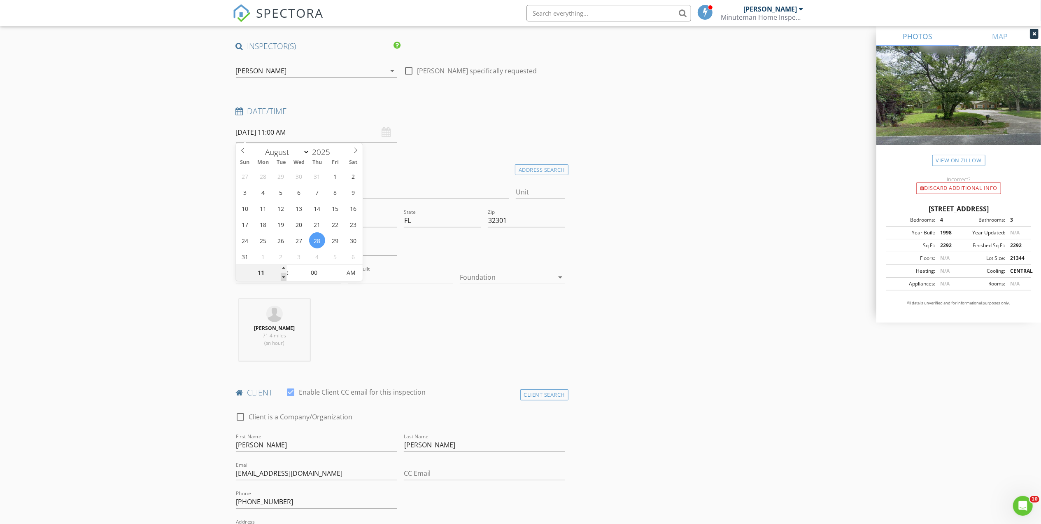
type input "10"
type input "08/28/2025 10:00 AM"
click at [284, 278] on span at bounding box center [284, 277] width 6 height 8
click at [127, 482] on icon at bounding box center [127, 479] width 6 height 7
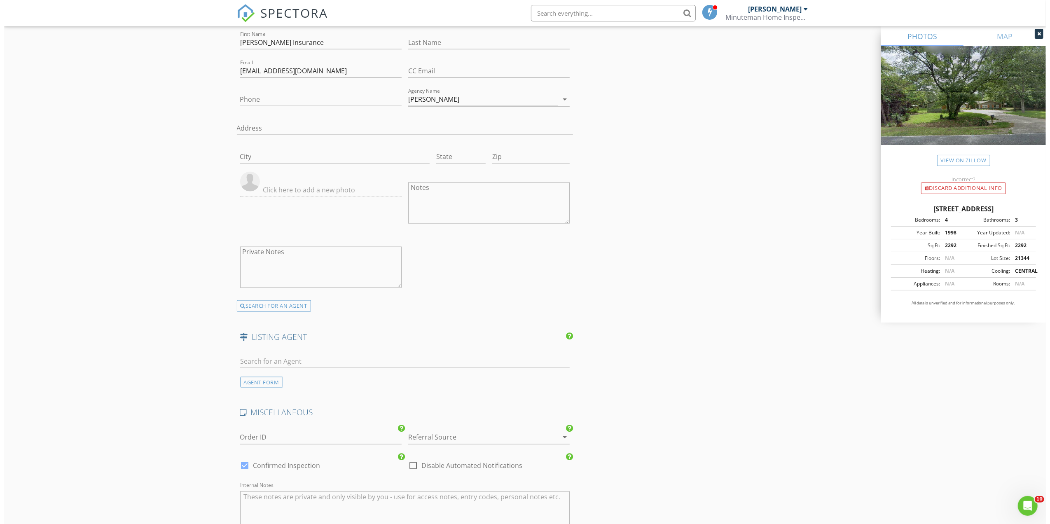
scroll to position [1318, 0]
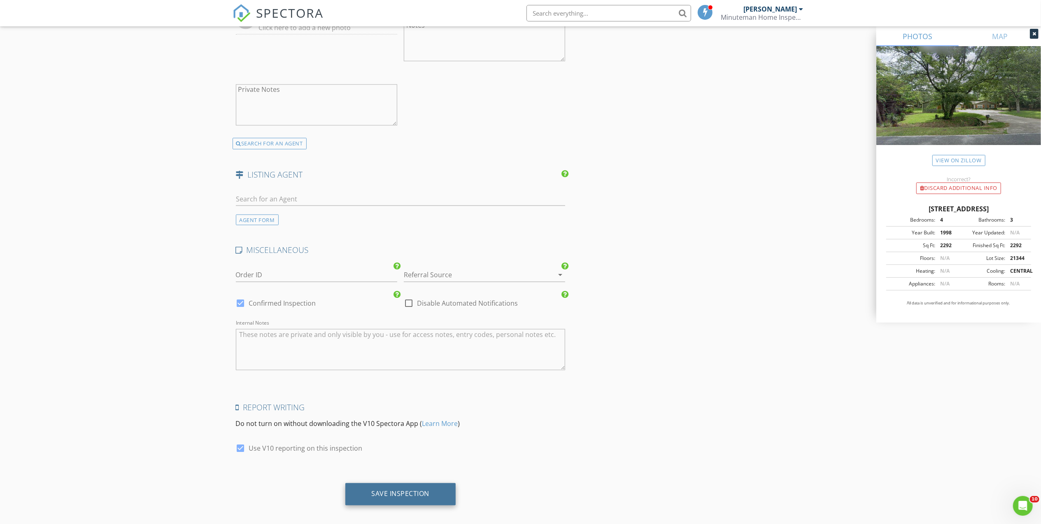
click at [418, 493] on div "Save Inspection" at bounding box center [401, 494] width 58 height 8
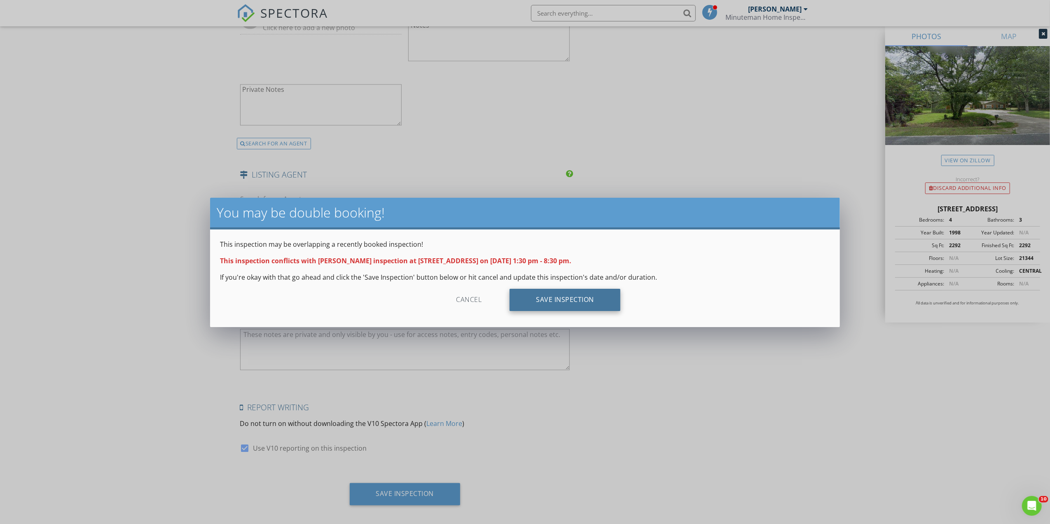
click at [521, 304] on div "Save Inspection" at bounding box center [564, 300] width 111 height 22
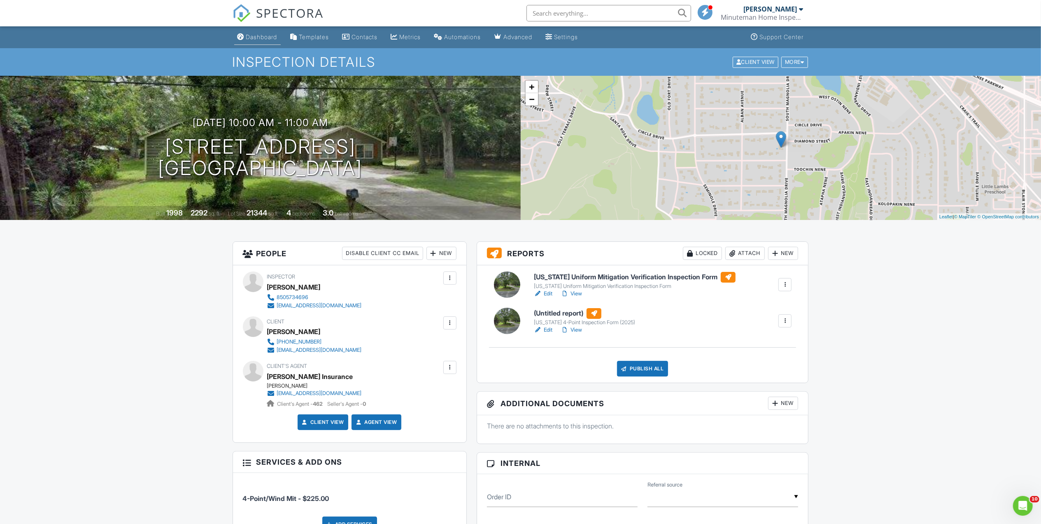
click at [257, 37] on div "Dashboard" at bounding box center [261, 36] width 31 height 7
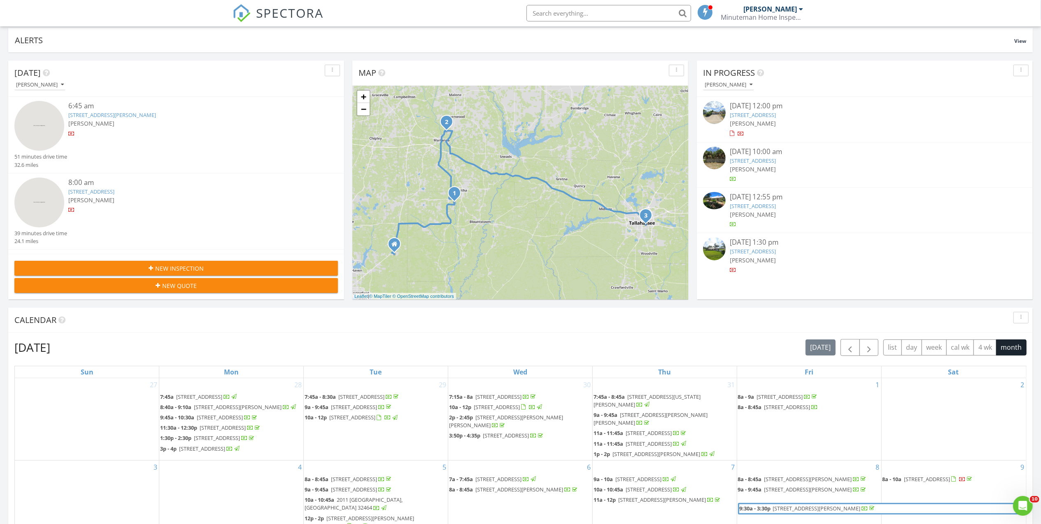
scroll to position [110, 0]
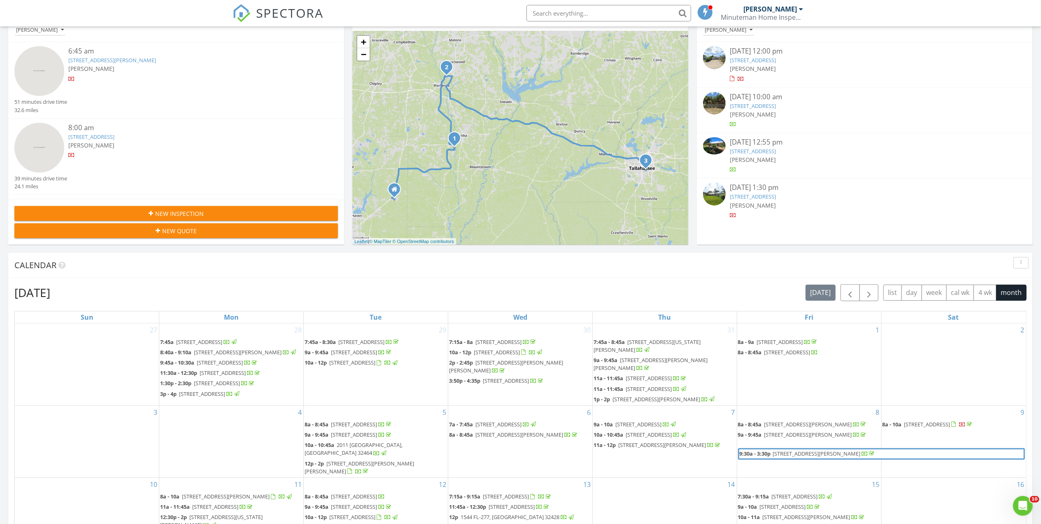
click at [742, 196] on link "[STREET_ADDRESS]" at bounding box center [753, 196] width 46 height 7
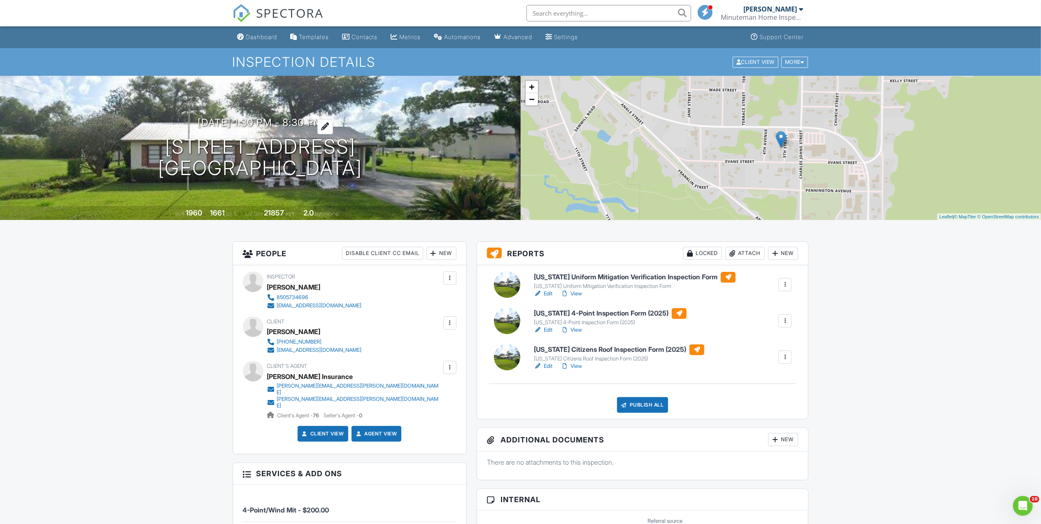
click at [332, 126] on div at bounding box center [325, 126] width 16 height 15
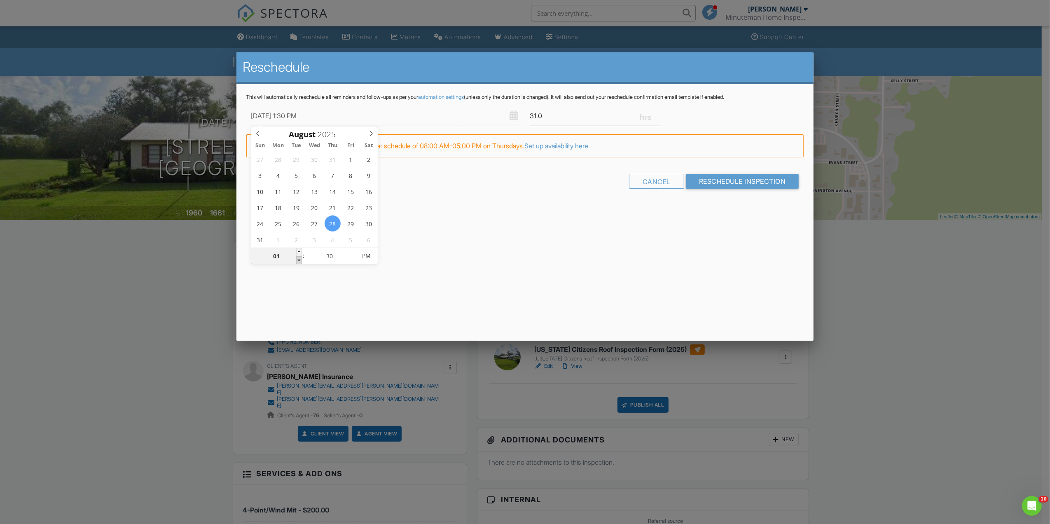
type input "08/28/2025 12:30 PM"
type input "12"
click at [299, 261] on span at bounding box center [299, 260] width 6 height 8
type input "08/28/2025 11:30 AM"
type input "11"
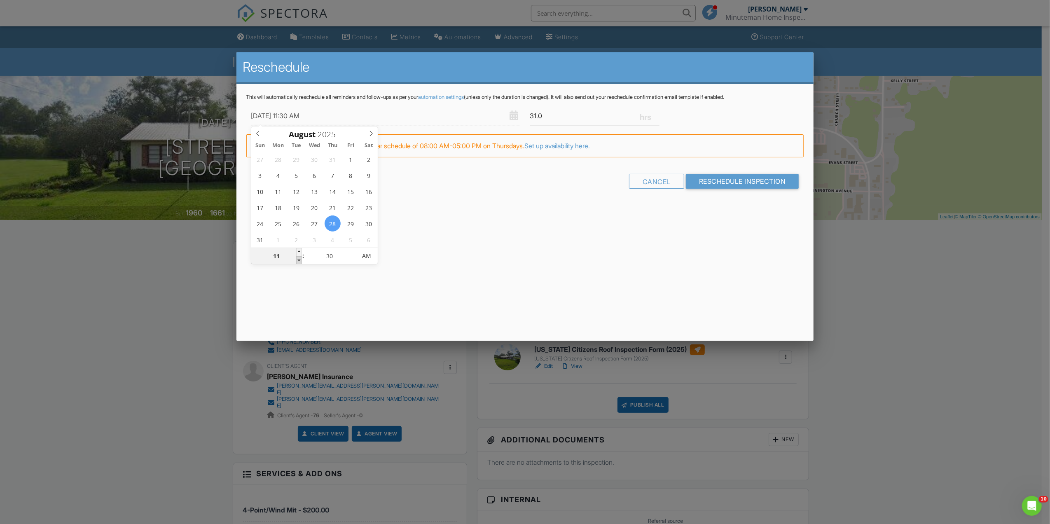
click at [299, 261] on span at bounding box center [299, 260] width 6 height 8
drag, startPoint x: 299, startPoint y: 261, endPoint x: 413, endPoint y: 239, distance: 116.0
click at [413, 239] on div "Reschedule This will automatically reschedule all reminders and follow-ups as p…" at bounding box center [524, 196] width 577 height 288
click at [534, 116] on input "31.0" at bounding box center [594, 116] width 129 height 20
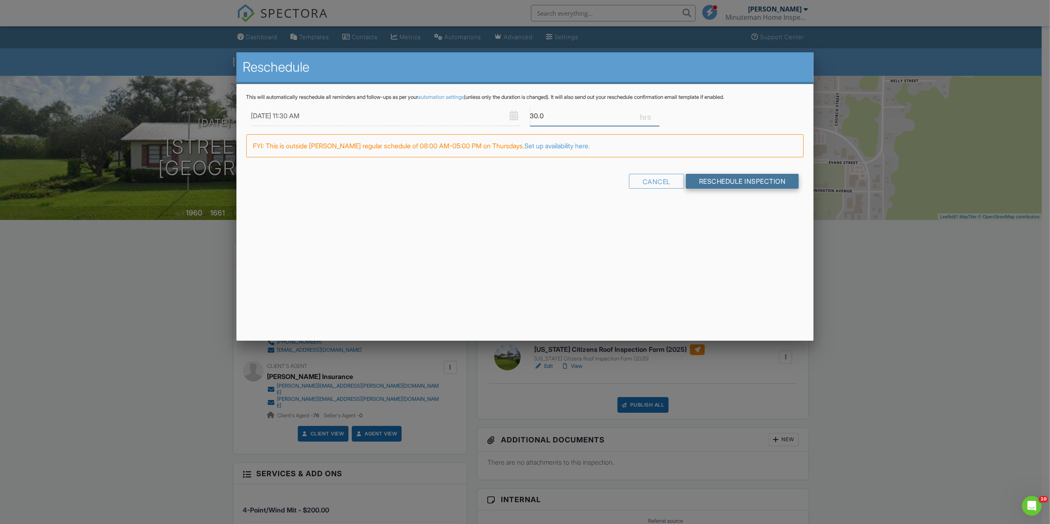
type input "30.0"
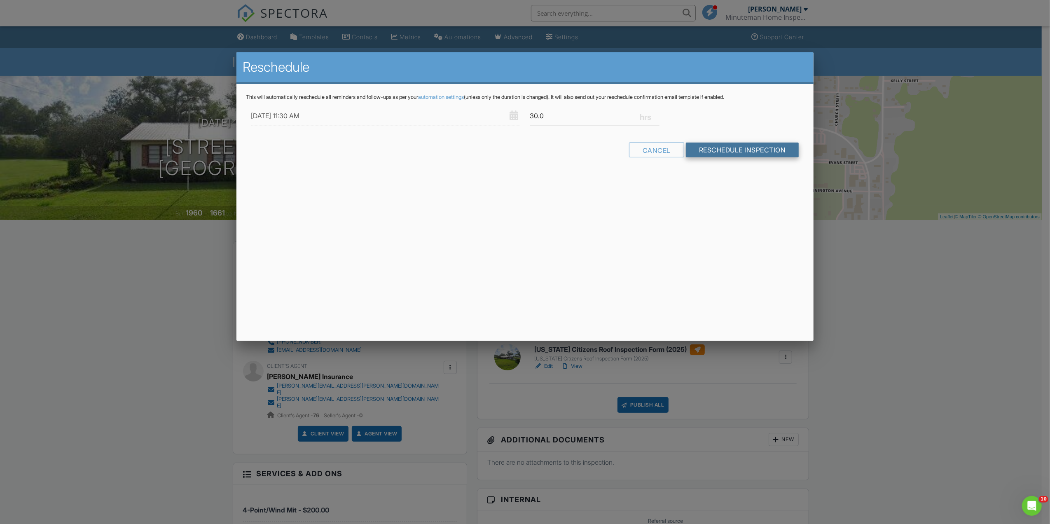
click at [700, 182] on div "This will automatically reschedule all reminders and follow-ups as per your aut…" at bounding box center [524, 133] width 577 height 98
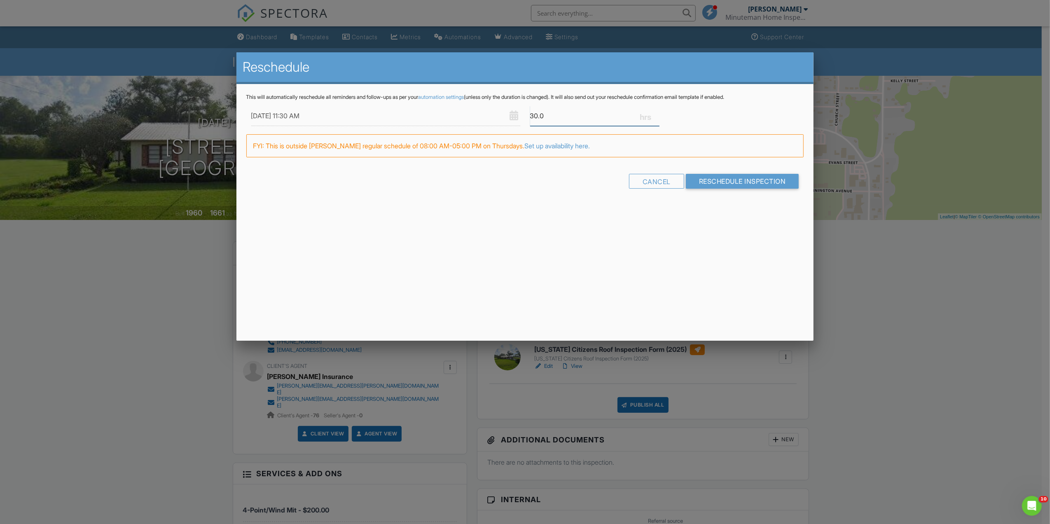
drag, startPoint x: 569, startPoint y: 119, endPoint x: 526, endPoint y: 118, distance: 42.8
click at [526, 118] on div "30.0" at bounding box center [594, 116] width 139 height 20
type input ".30"
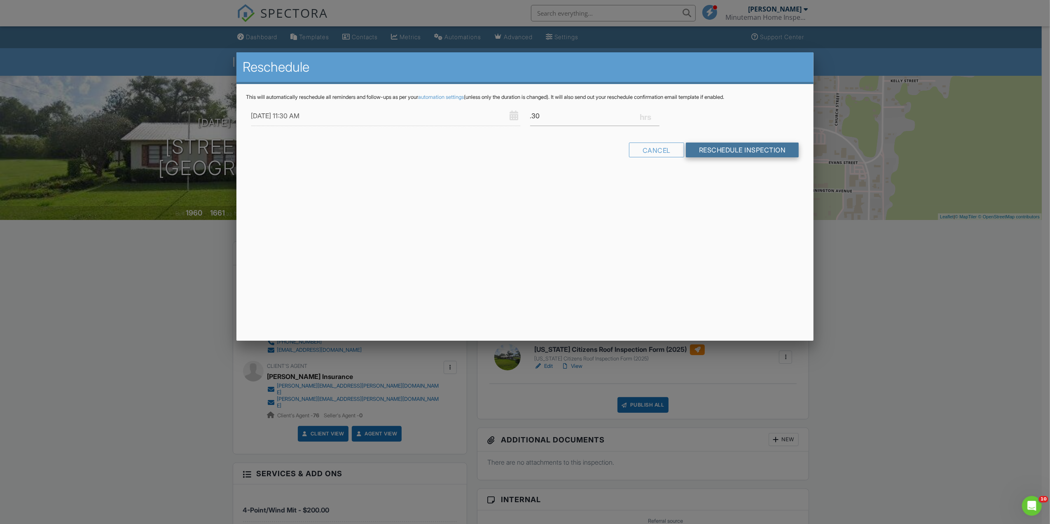
click at [722, 178] on div "This will automatically reschedule all reminders and follow-ups as per your aut…" at bounding box center [524, 133] width 577 height 98
click at [718, 150] on input "Reschedule Inspection" at bounding box center [742, 149] width 113 height 15
drag, startPoint x: 547, startPoint y: 115, endPoint x: 526, endPoint y: 114, distance: 21.0
click at [526, 114] on div ".30" at bounding box center [594, 116] width 139 height 20
type input ".50"
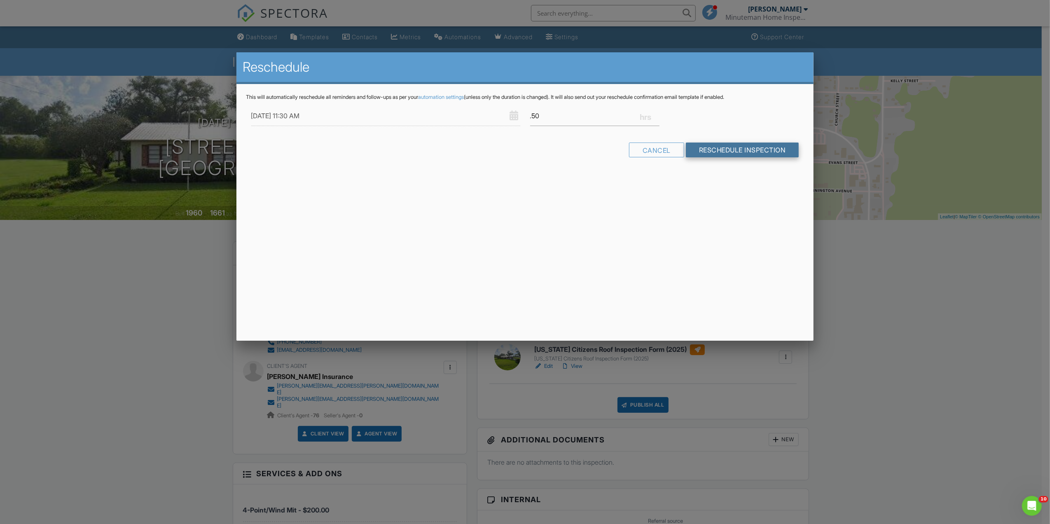
click at [732, 149] on input "Reschedule Inspection" at bounding box center [742, 149] width 113 height 15
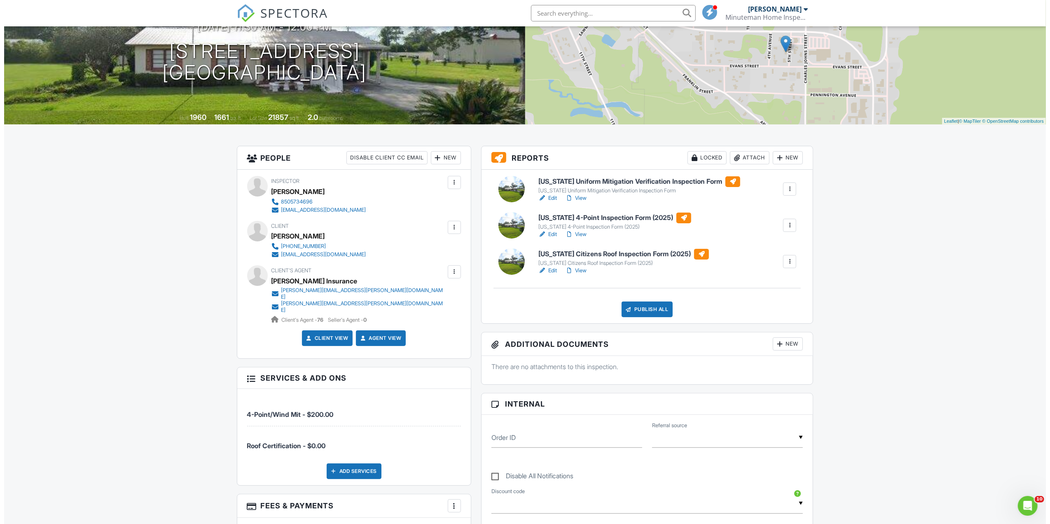
scroll to position [110, 0]
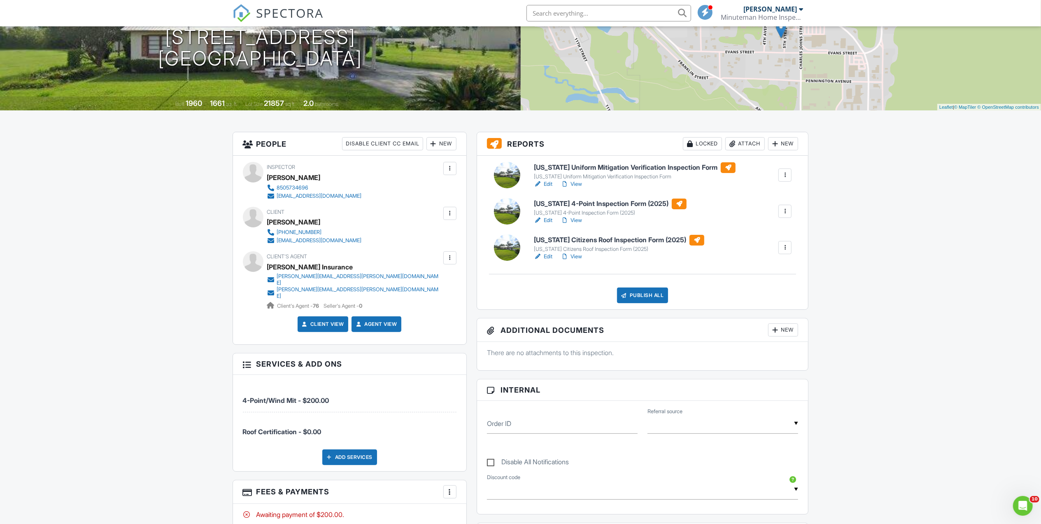
click at [448, 215] on div at bounding box center [450, 213] width 8 height 8
click at [392, 259] on li "Resend Confirmation Email" at bounding box center [406, 259] width 92 height 21
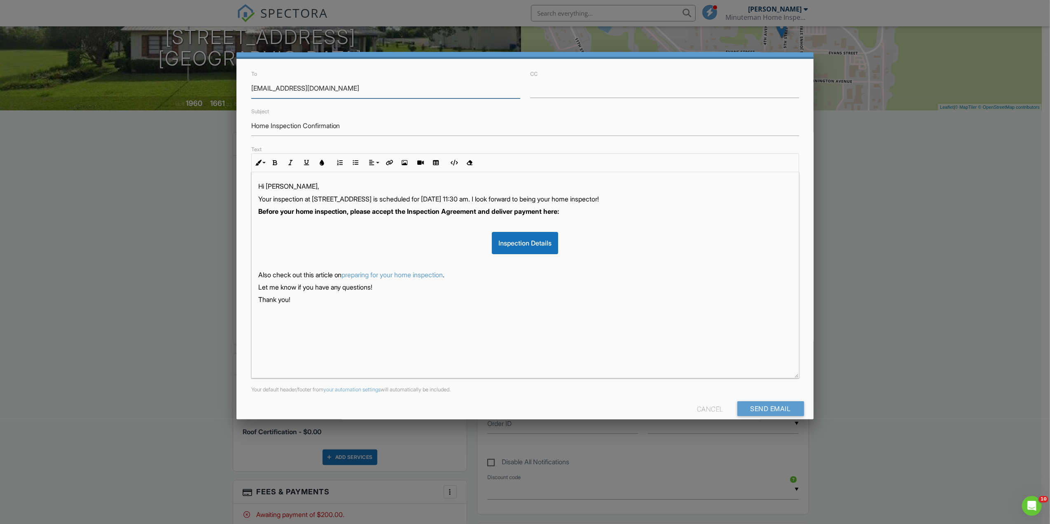
scroll to position [38, 0]
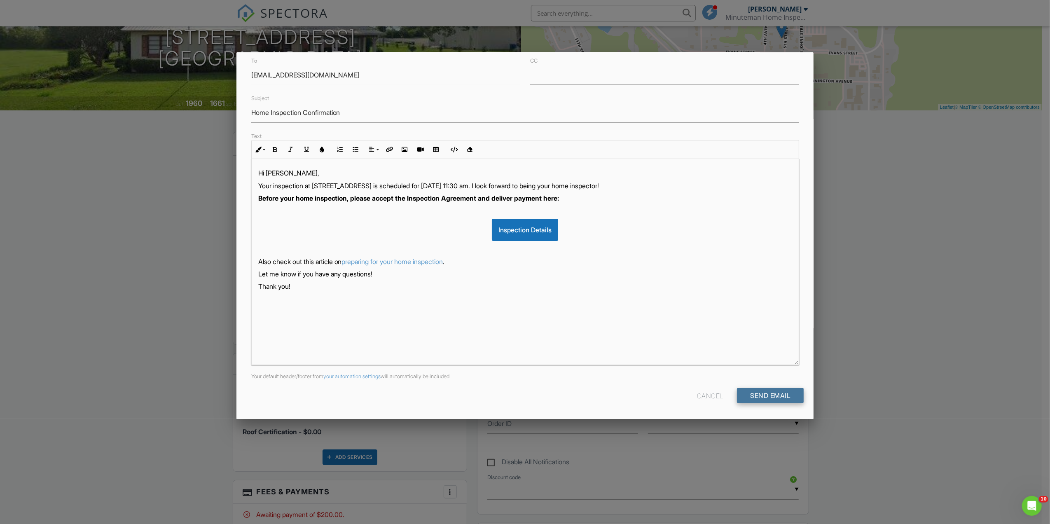
click at [770, 393] on input "Send Email" at bounding box center [770, 395] width 67 height 15
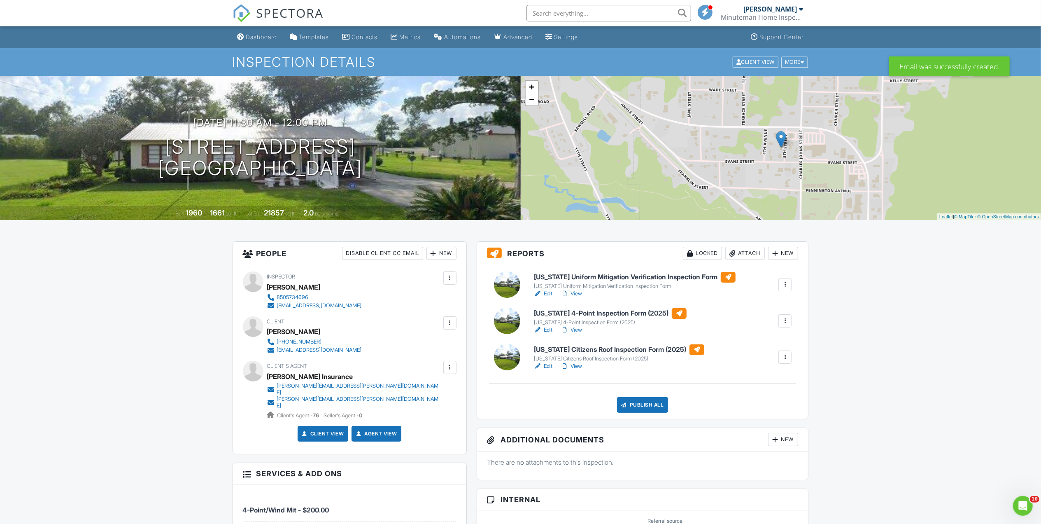
click at [452, 324] on div at bounding box center [450, 323] width 8 height 8
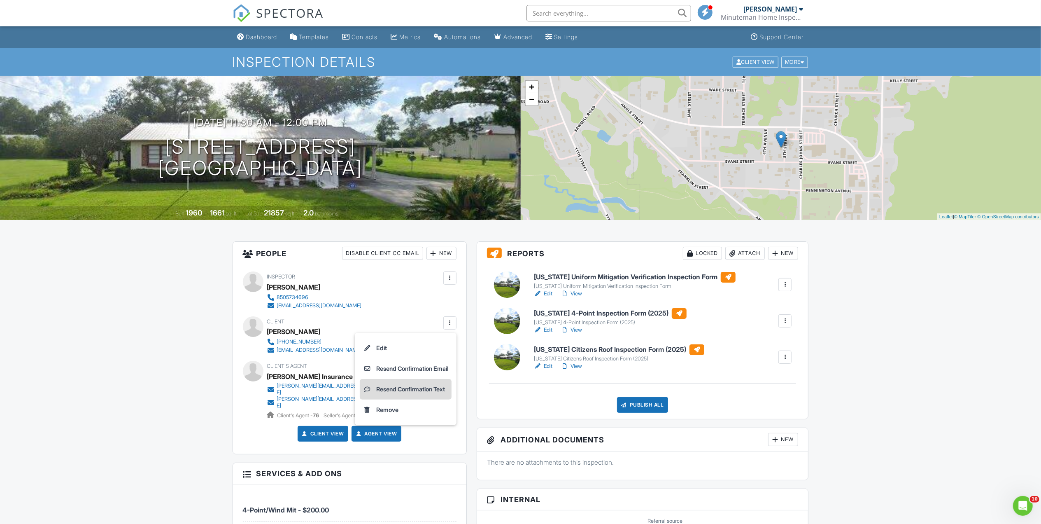
click at [407, 391] on li "Resend Confirmation Text" at bounding box center [406, 389] width 92 height 21
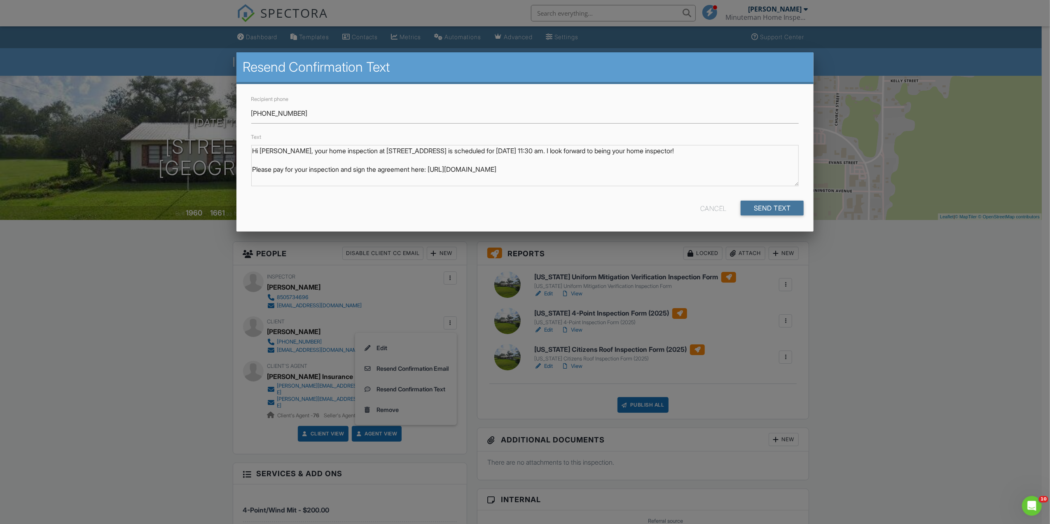
drag, startPoint x: 763, startPoint y: 211, endPoint x: 646, endPoint y: 217, distance: 116.6
click at [646, 217] on div "Cancel Send Text" at bounding box center [524, 211] width 557 height 21
click at [756, 208] on input "Send Text" at bounding box center [771, 208] width 63 height 15
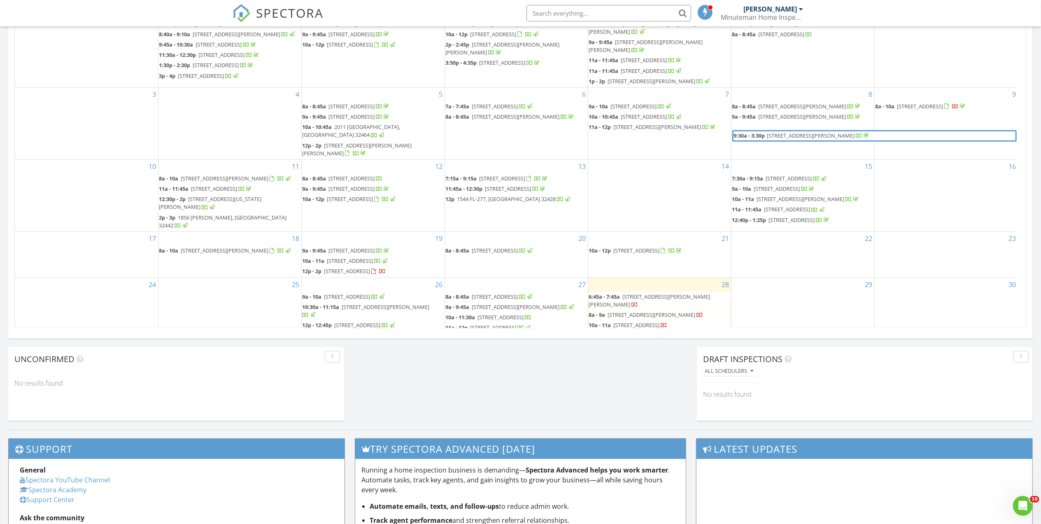
scroll to position [165, 0]
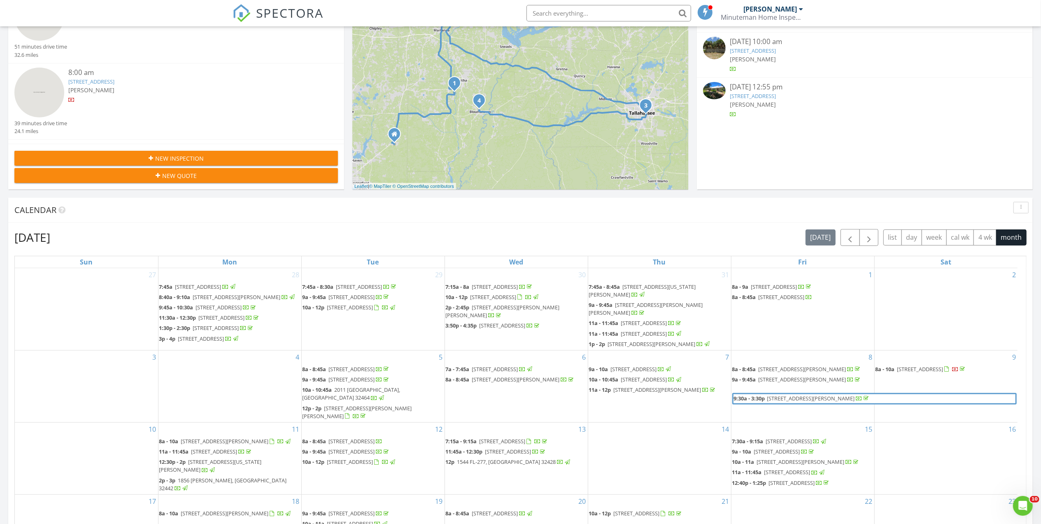
click at [215, 159] on div "New Inspection" at bounding box center [176, 158] width 310 height 9
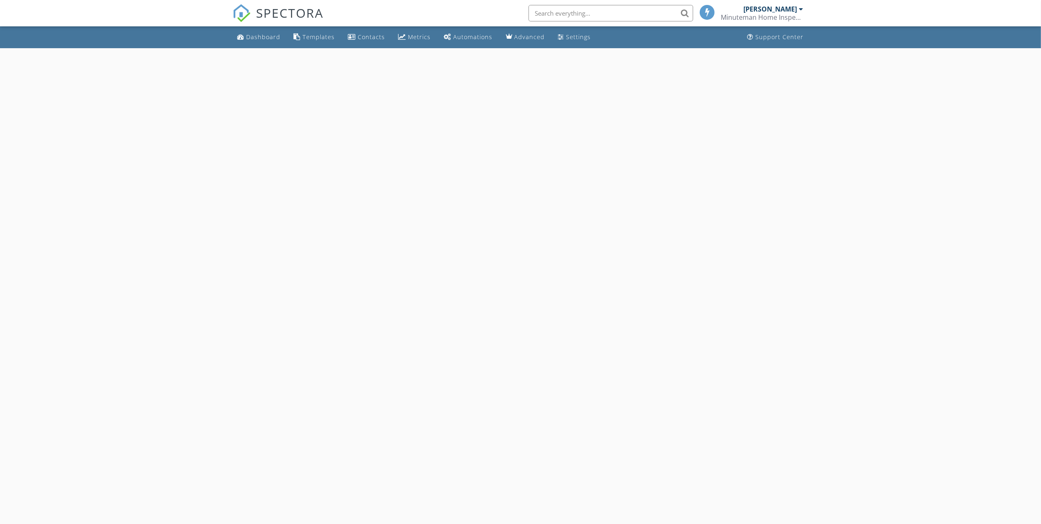
select select "7"
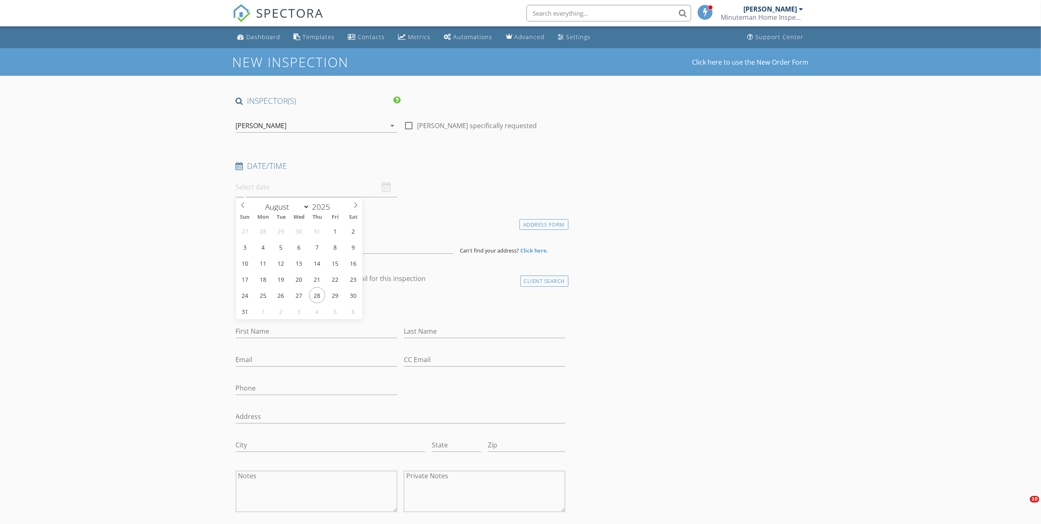
click at [305, 190] on input "text" at bounding box center [316, 187] width 161 height 20
type input "[DATE] 12:00 PM"
type input "01"
type input "[DATE] 1:00 PM"
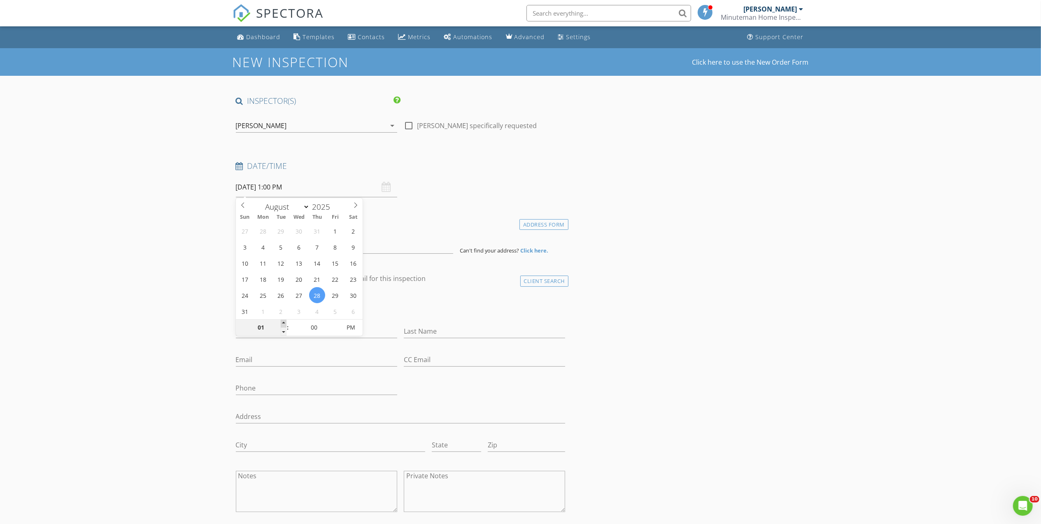
click at [284, 322] on span at bounding box center [284, 323] width 6 height 8
click at [295, 245] on input at bounding box center [344, 243] width 217 height 20
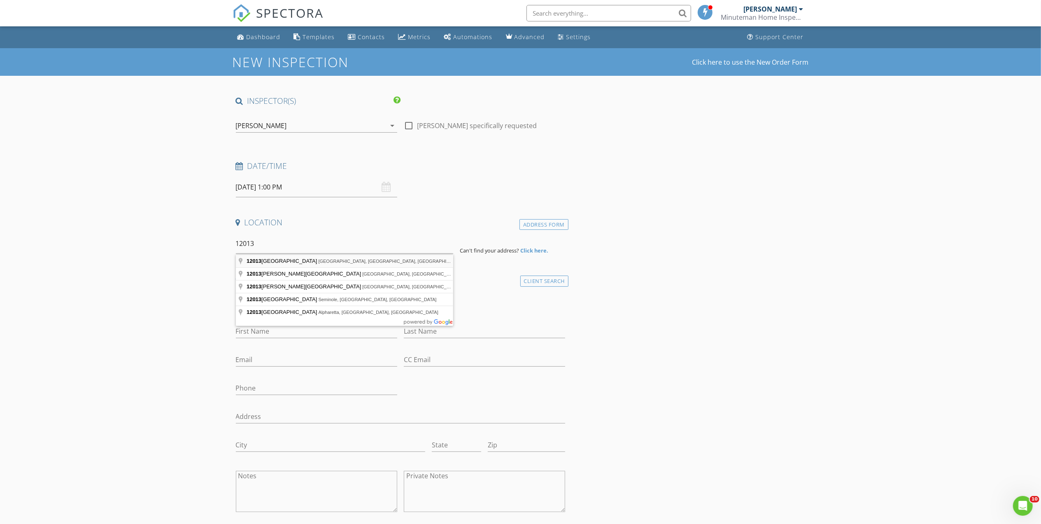
type input "12013 Hibiscus Street, Fountain, FL, USA"
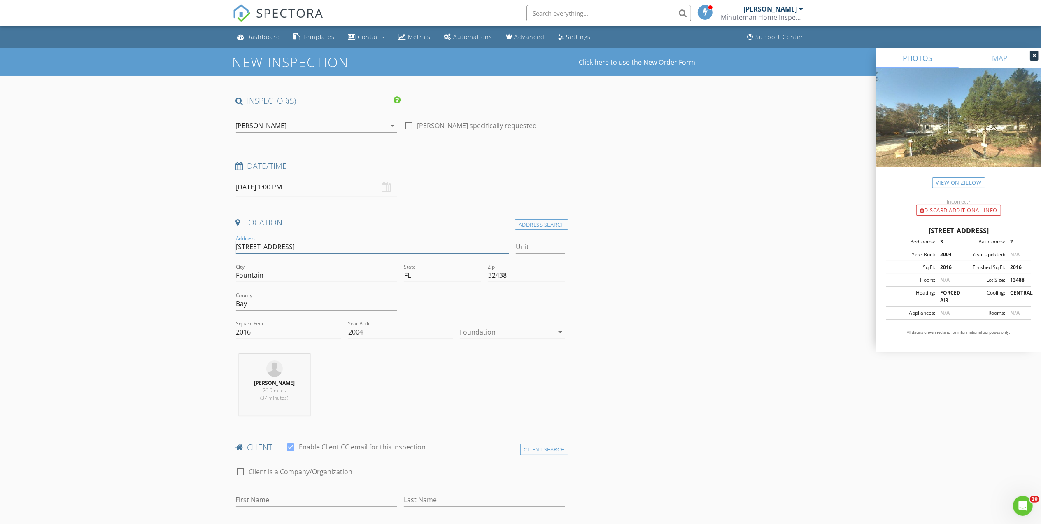
drag, startPoint x: 299, startPoint y: 243, endPoint x: 218, endPoint y: 248, distance: 81.3
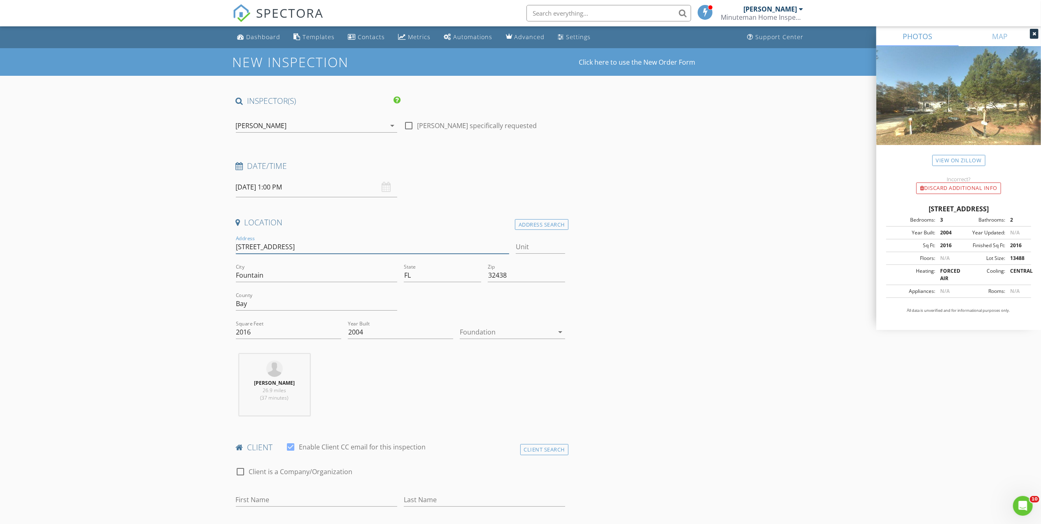
scroll to position [219, 0]
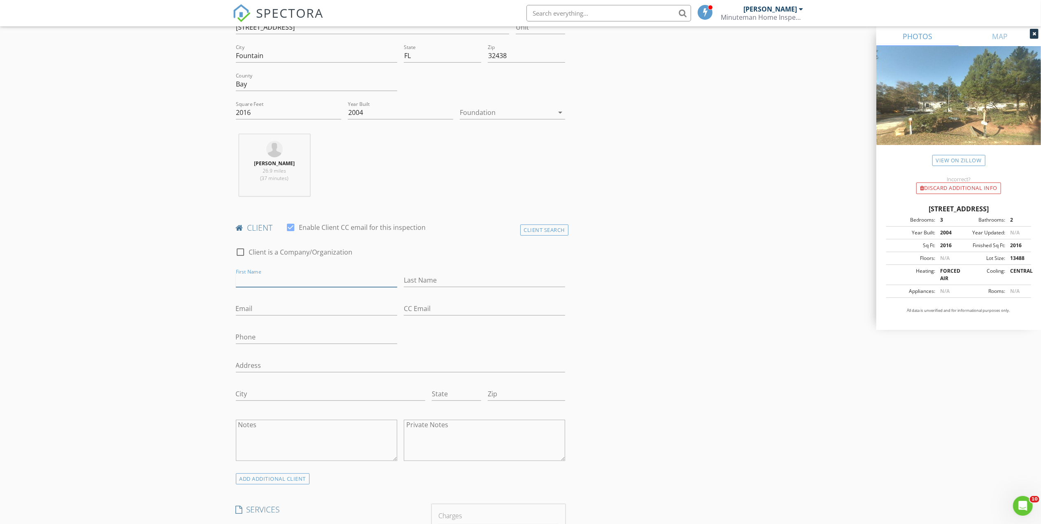
click at [273, 284] on input "First Name" at bounding box center [316, 280] width 161 height 14
type input "Willacy"
type input "[PERSON_NAME]"
type input "[EMAIL_ADDRESS][DOMAIN_NAME]"
type input "[PHONE_NUMBER]"
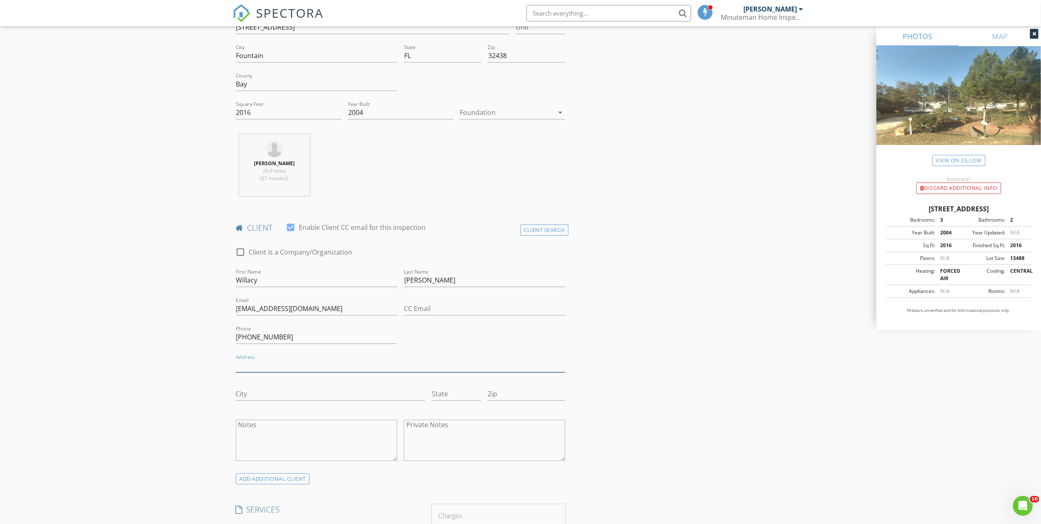
paste input "[STREET_ADDRESS]"
type input "[STREET_ADDRESS]"
click at [313, 393] on input "City" at bounding box center [330, 394] width 189 height 14
type input "Fountain"
type input "Fl"
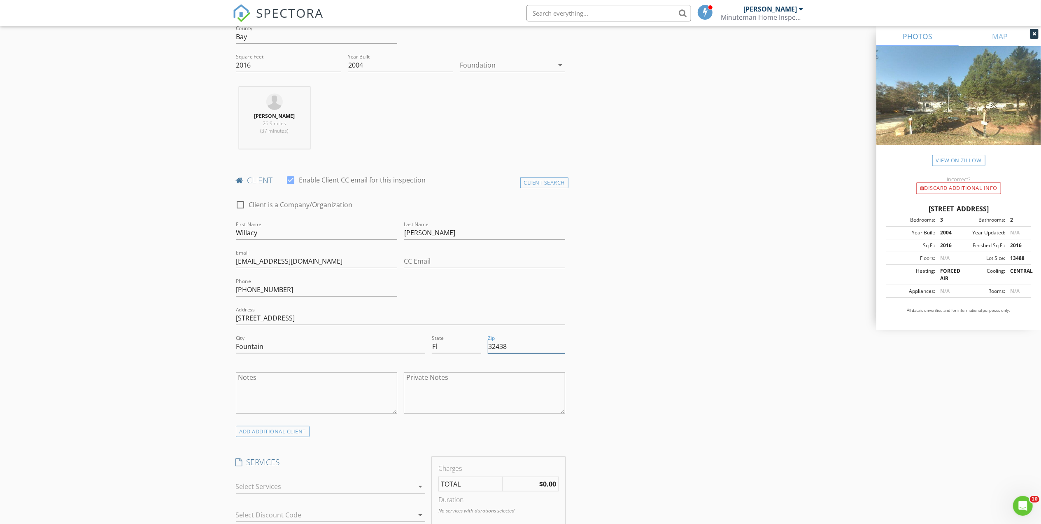
scroll to position [384, 0]
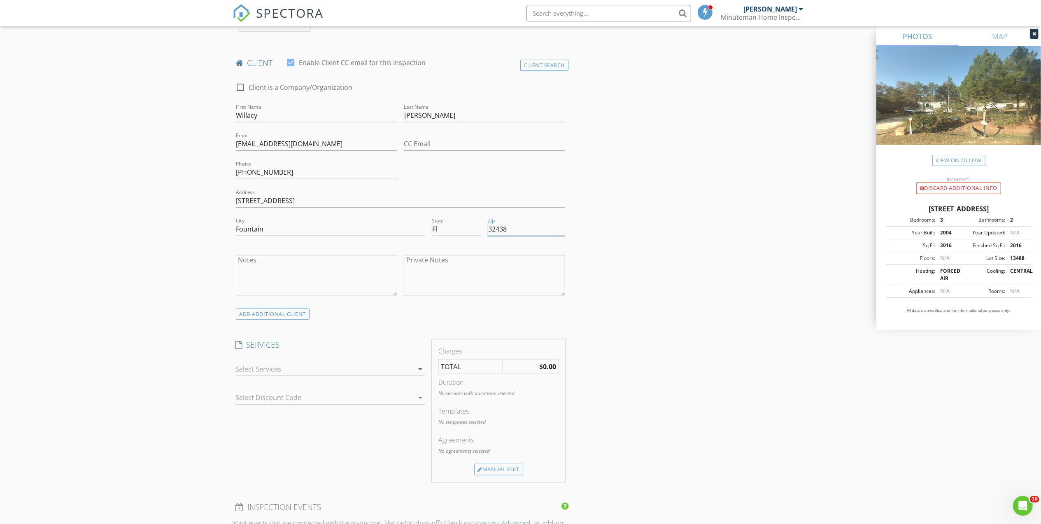
type input "32438"
click at [300, 364] on div at bounding box center [325, 368] width 178 height 13
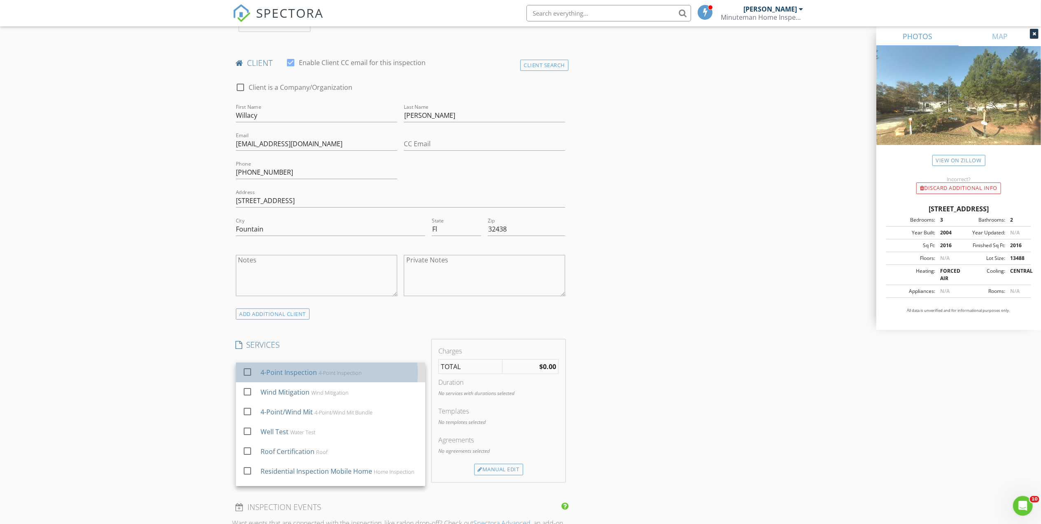
click at [292, 376] on div "4-Point Inspection" at bounding box center [288, 372] width 56 height 10
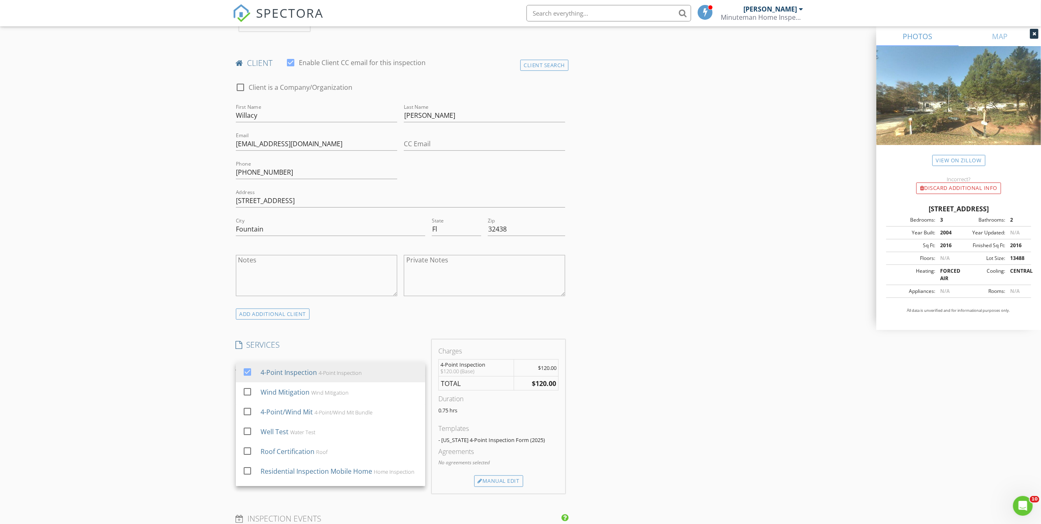
click at [373, 343] on h4 "SERVICES" at bounding box center [330, 344] width 189 height 11
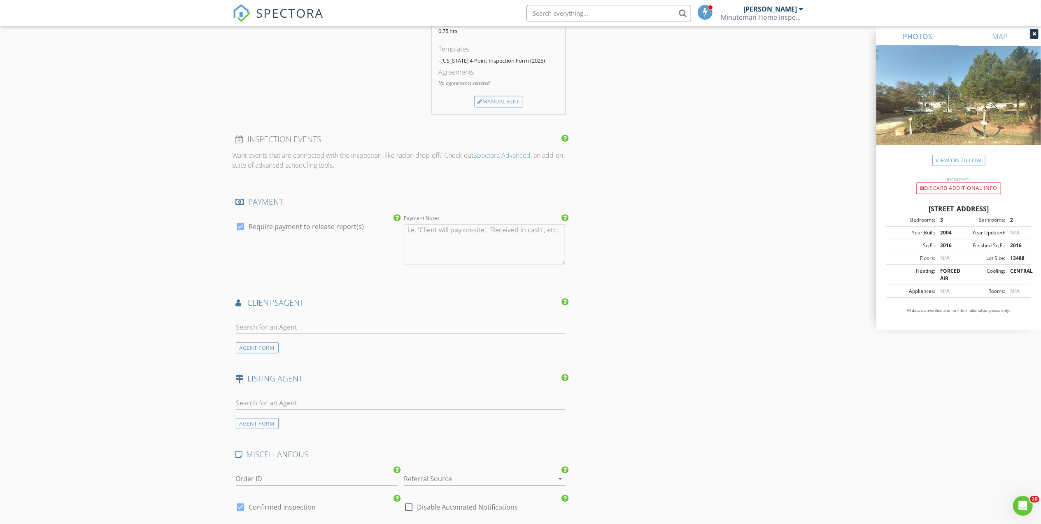
scroll to position [768, 0]
click at [328, 326] on input "text" at bounding box center [401, 322] width 330 height 14
type input "daffin"
click at [328, 346] on li "Daffin Insurance Daffin" at bounding box center [400, 340] width 329 height 23
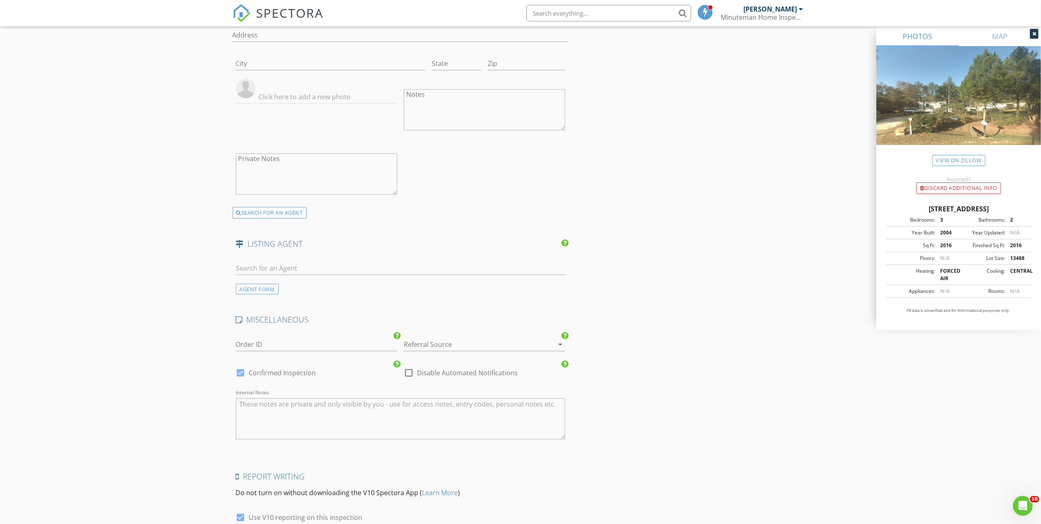
scroll to position [1222, 0]
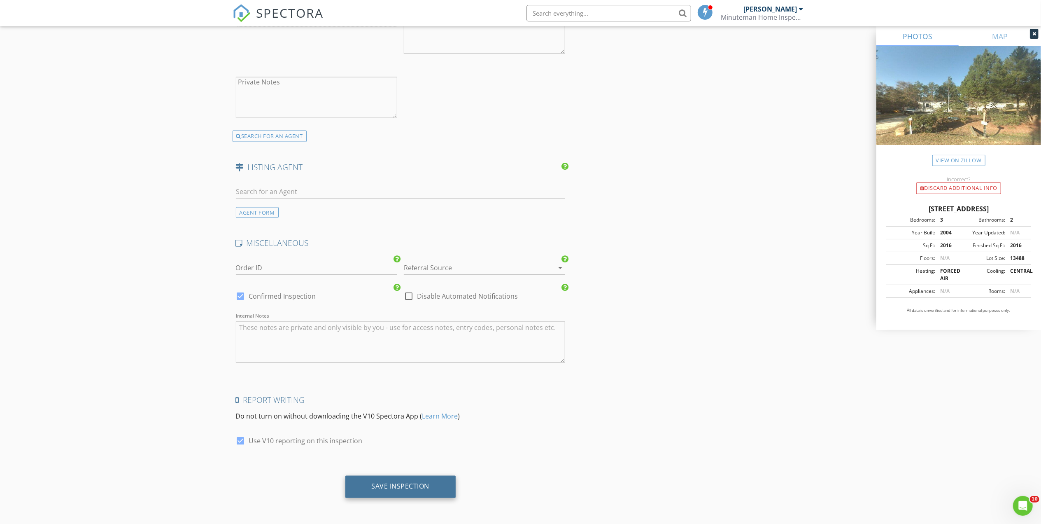
click at [418, 480] on div "Save Inspection" at bounding box center [400, 487] width 111 height 22
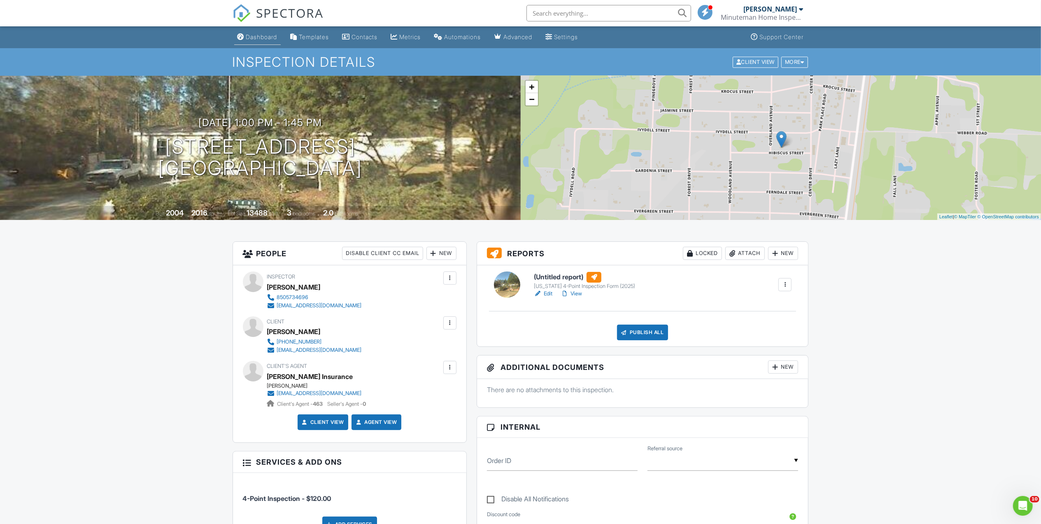
click at [264, 40] on div "Dashboard" at bounding box center [261, 36] width 31 height 7
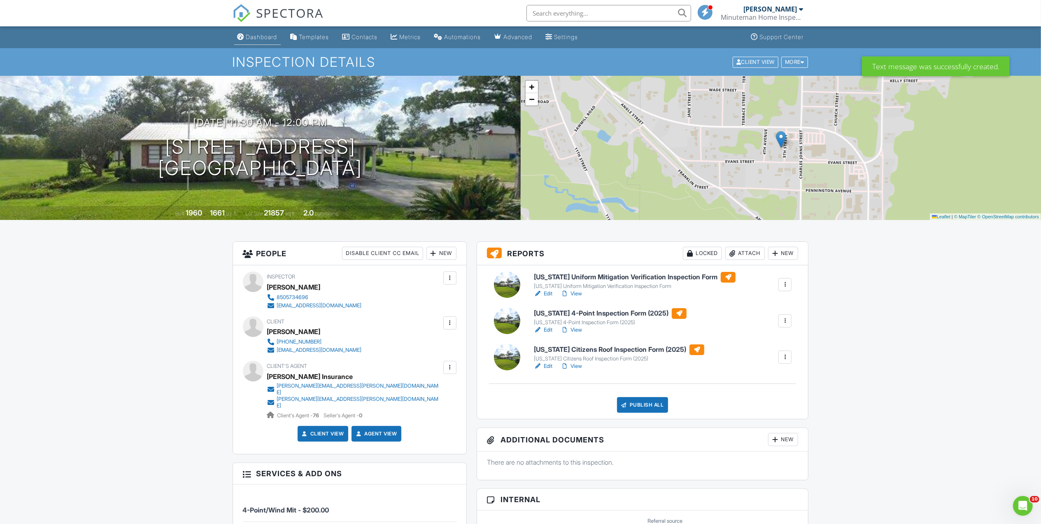
click at [261, 40] on div "Dashboard" at bounding box center [261, 36] width 31 height 7
